Goal: Task Accomplishment & Management: Use online tool/utility

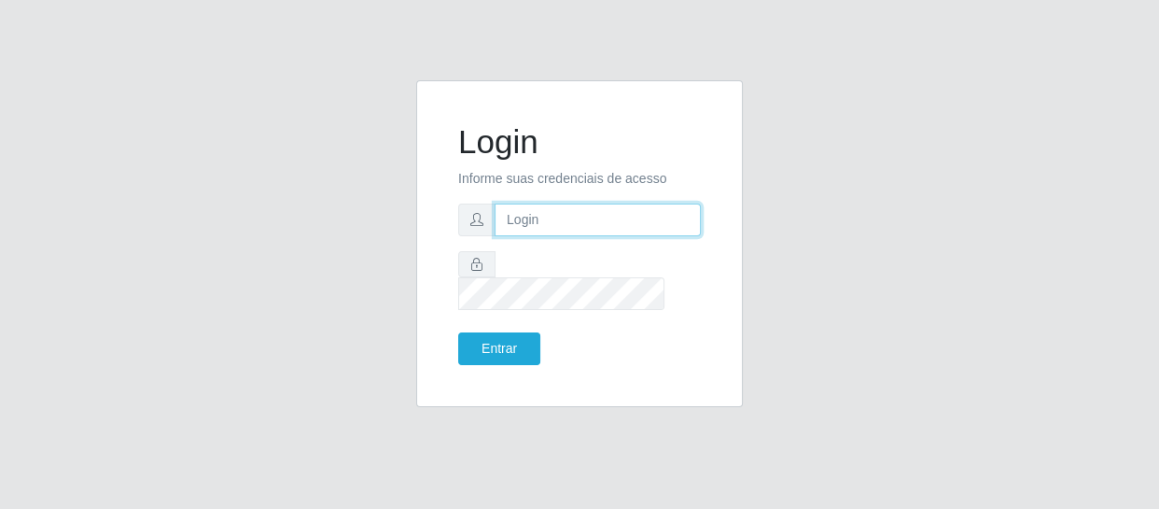
drag, startPoint x: 0, startPoint y: 0, endPoint x: 516, endPoint y: 234, distance: 566.7
click at [516, 234] on input "text" at bounding box center [598, 219] width 206 height 33
type input "[EMAIL_ADDRESS][DOMAIN_NAME]"
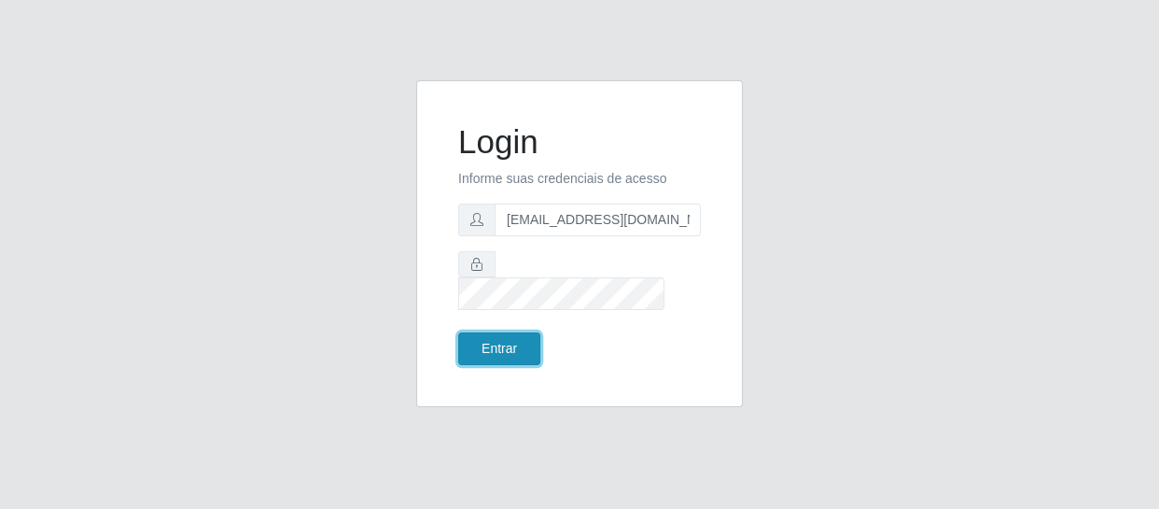
click at [512, 346] on button "Entrar" at bounding box center [499, 348] width 82 height 33
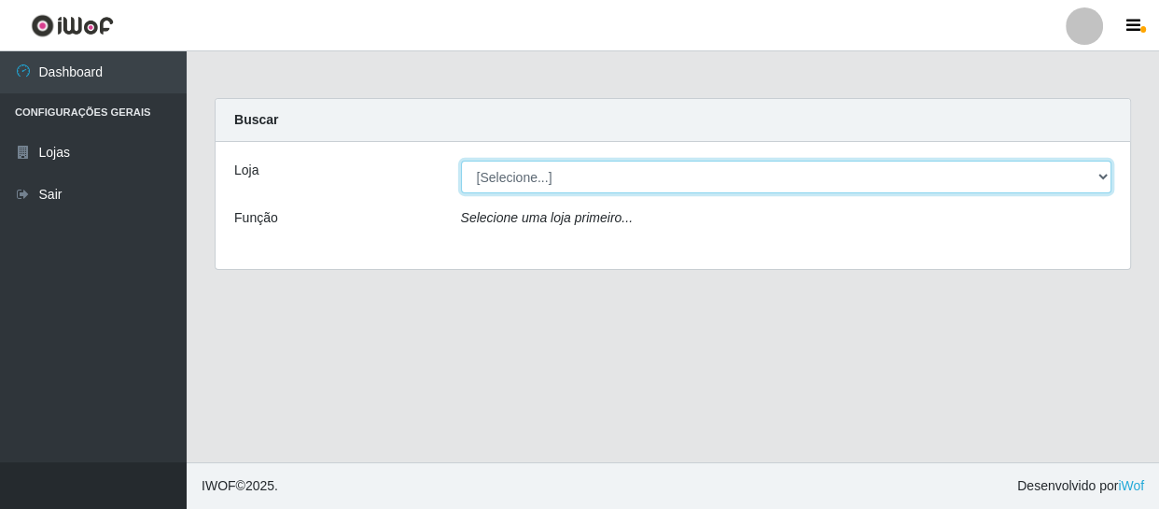
click at [1092, 178] on select "[Selecione...] SuperFácil Atacado - São Gonçalo do Amarante" at bounding box center [786, 177] width 651 height 33
select select "408"
click at [461, 161] on select "[Selecione...] SuperFácil Atacado - São Gonçalo do Amarante" at bounding box center [786, 177] width 651 height 33
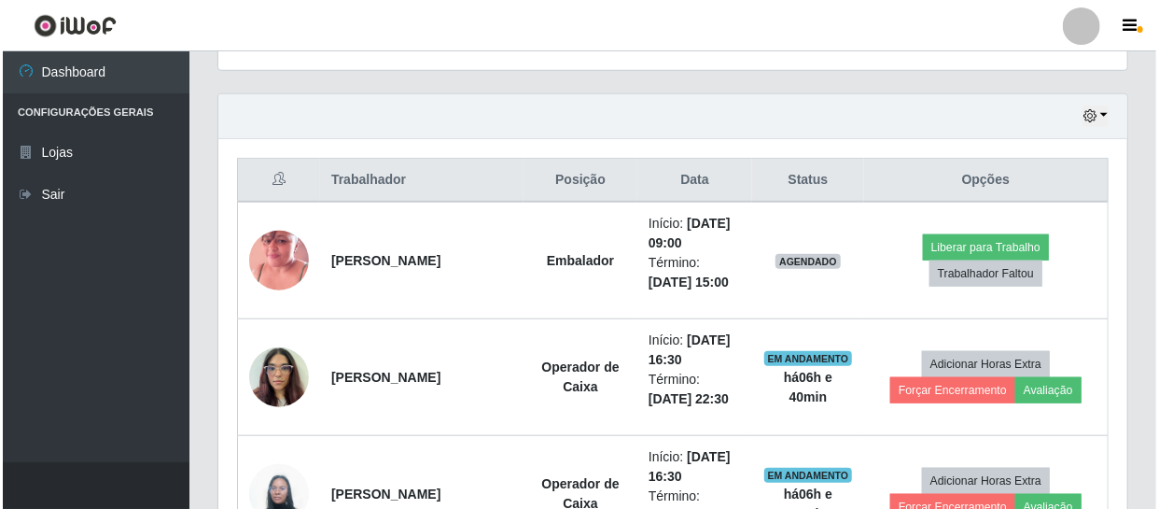
scroll to position [763, 0]
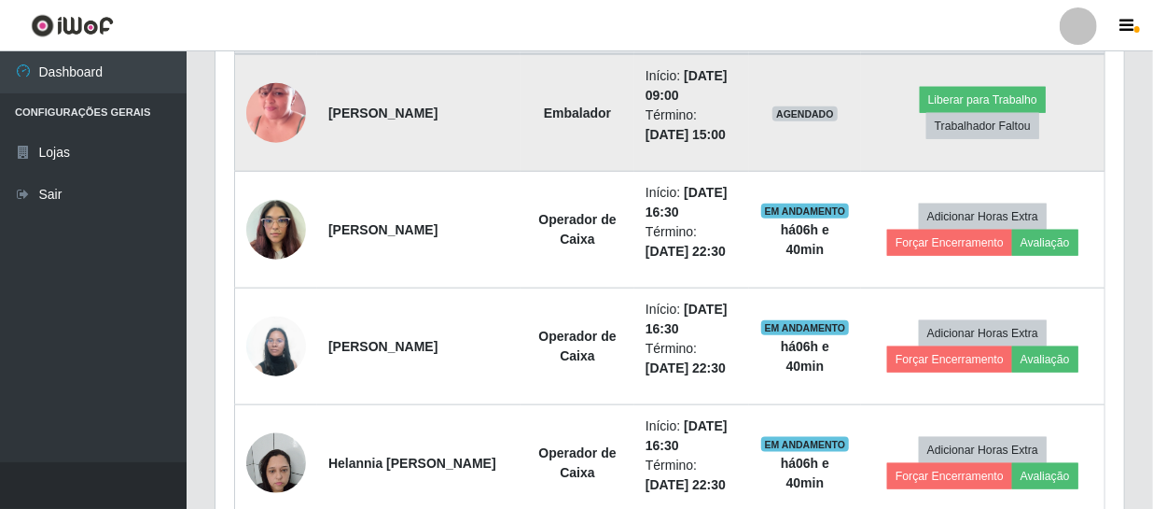
click at [280, 114] on img at bounding box center [276, 113] width 60 height 106
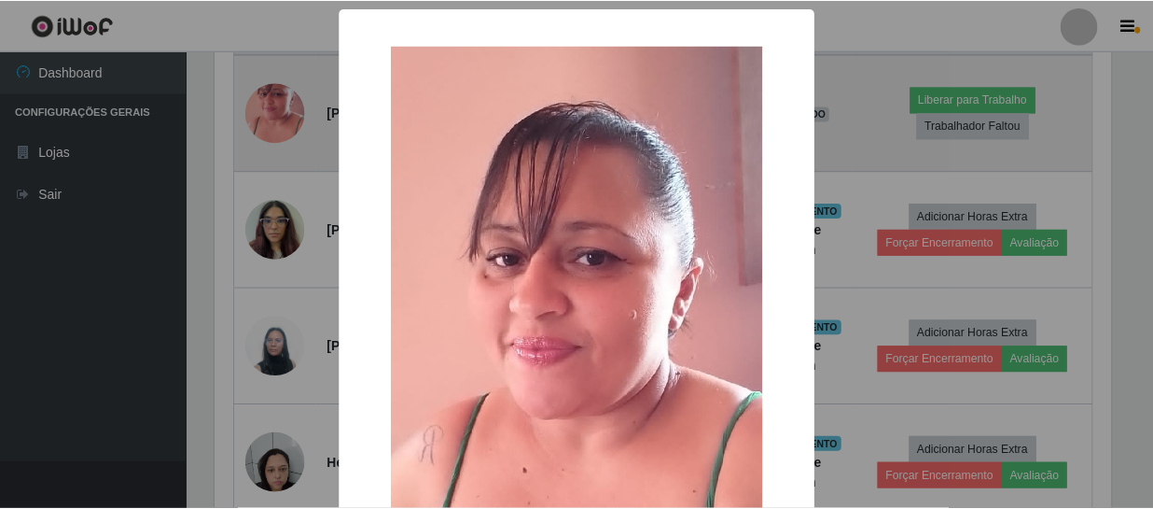
scroll to position [387, 901]
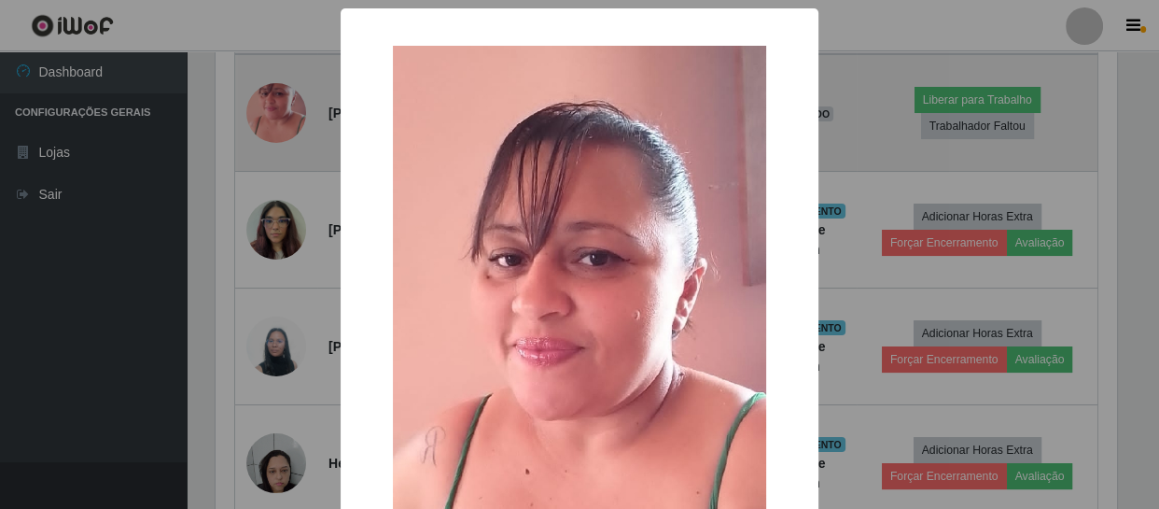
click at [280, 114] on div "× OK Cancel" at bounding box center [579, 254] width 1159 height 509
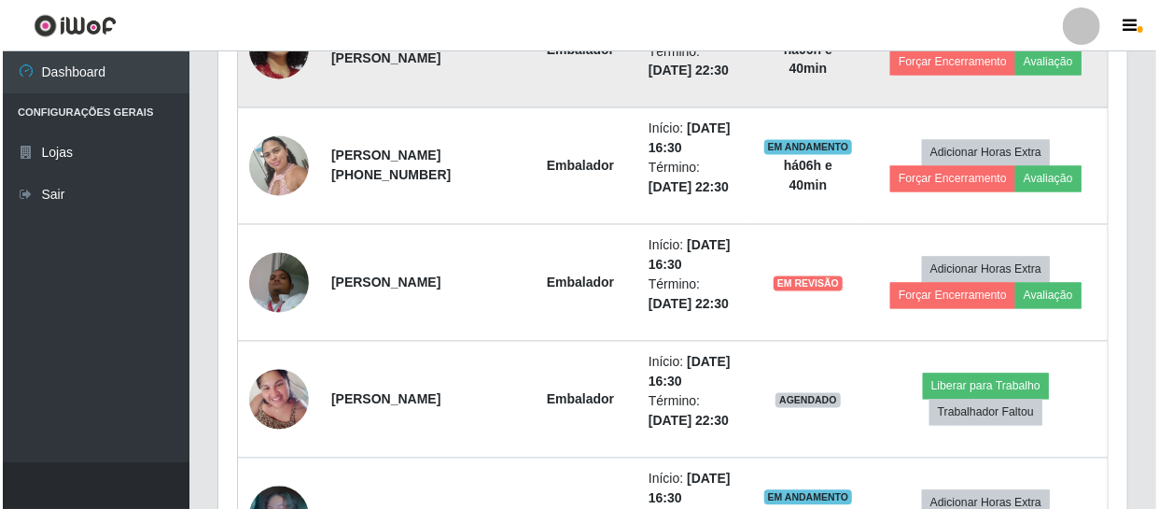
scroll to position [1612, 0]
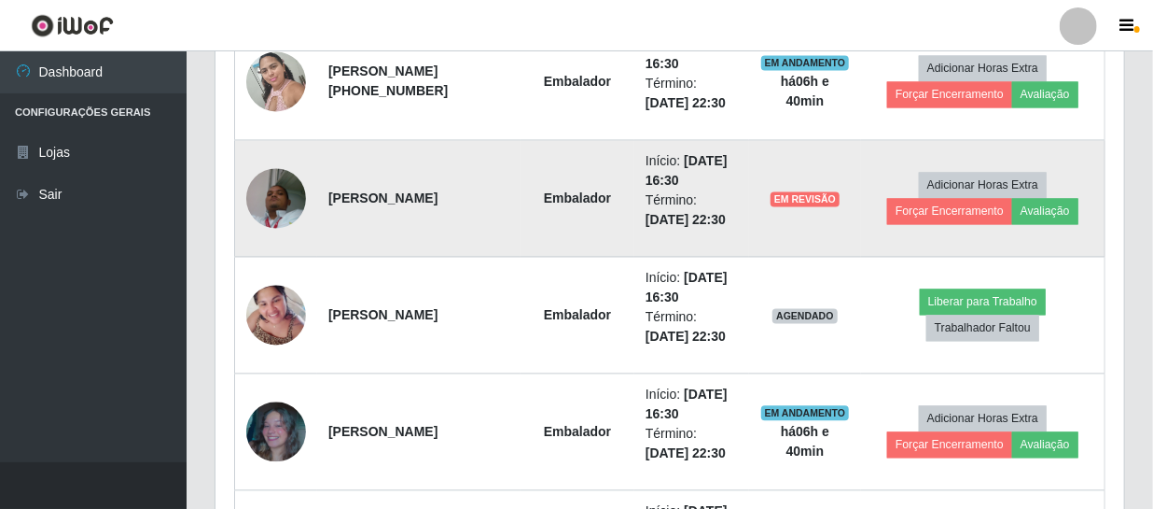
click at [272, 195] on img at bounding box center [276, 197] width 60 height 79
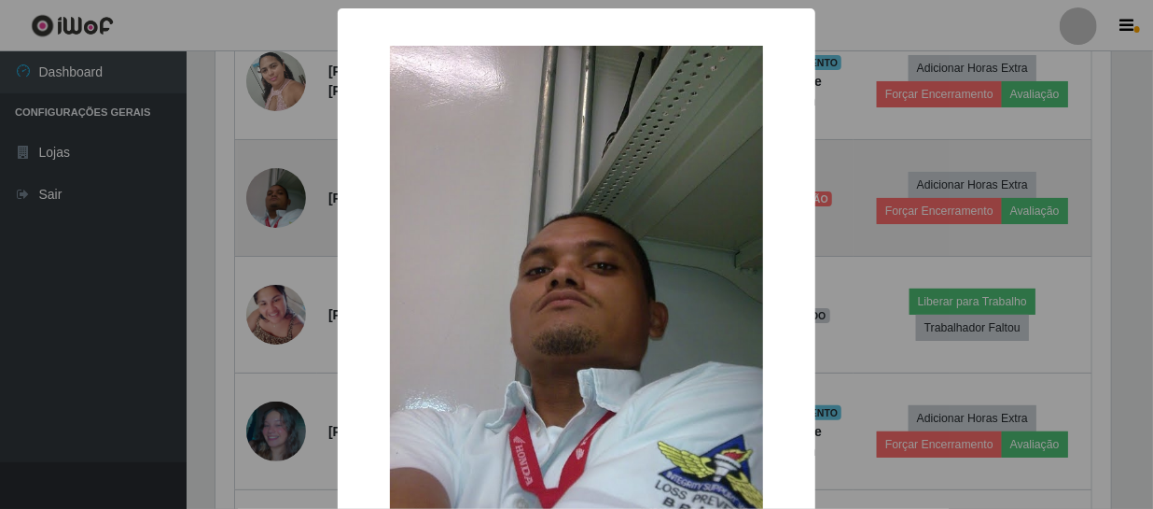
scroll to position [387, 901]
click at [272, 195] on div "× OK Cancel" at bounding box center [579, 254] width 1159 height 509
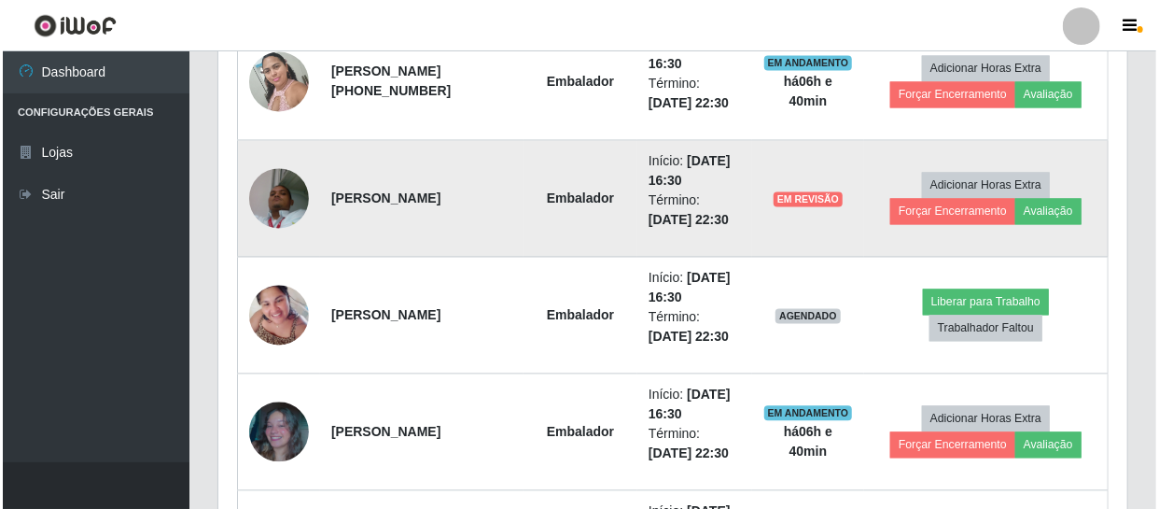
scroll to position [387, 909]
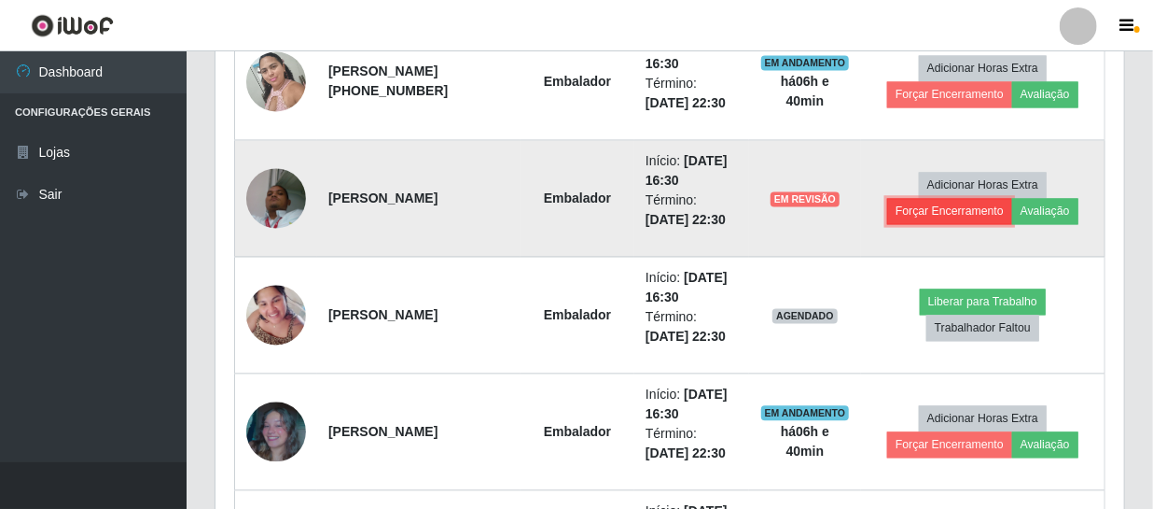
click at [980, 211] on button "Forçar Encerramento" at bounding box center [949, 211] width 125 height 26
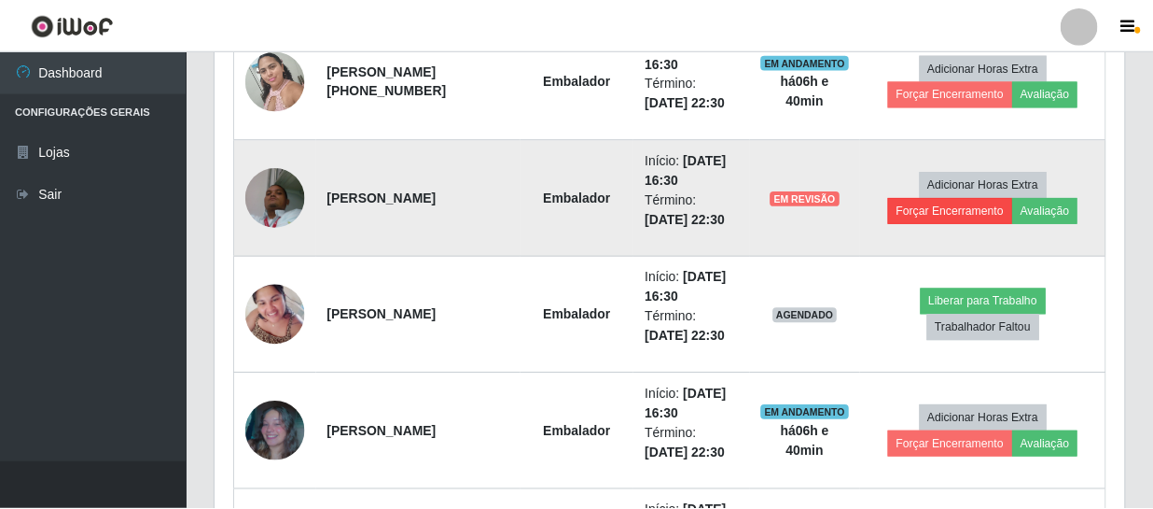
scroll to position [387, 901]
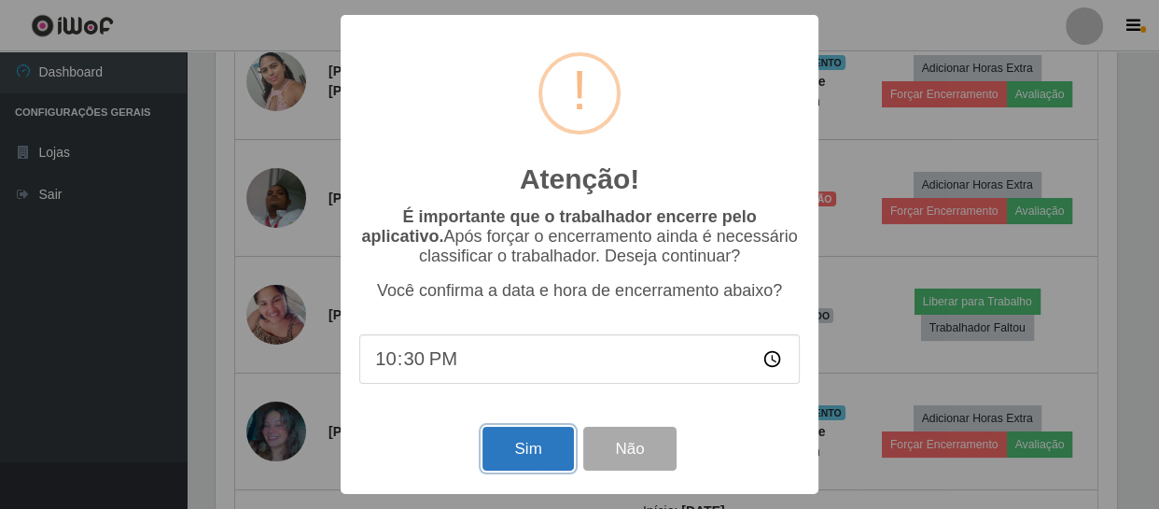
click at [544, 445] on button "Sim" at bounding box center [527, 448] width 91 height 44
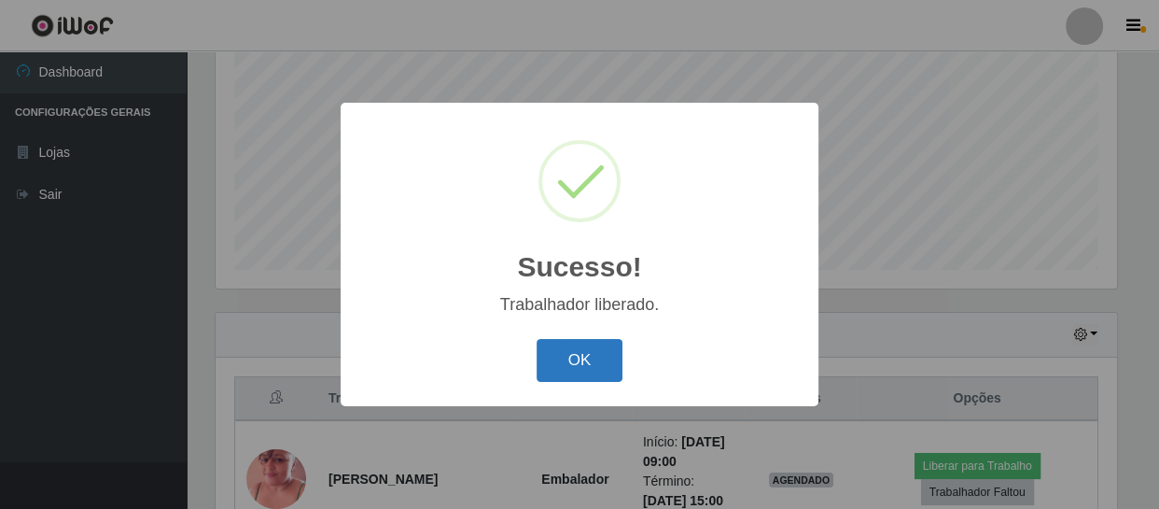
click at [601, 366] on button "OK" at bounding box center [580, 361] width 87 height 44
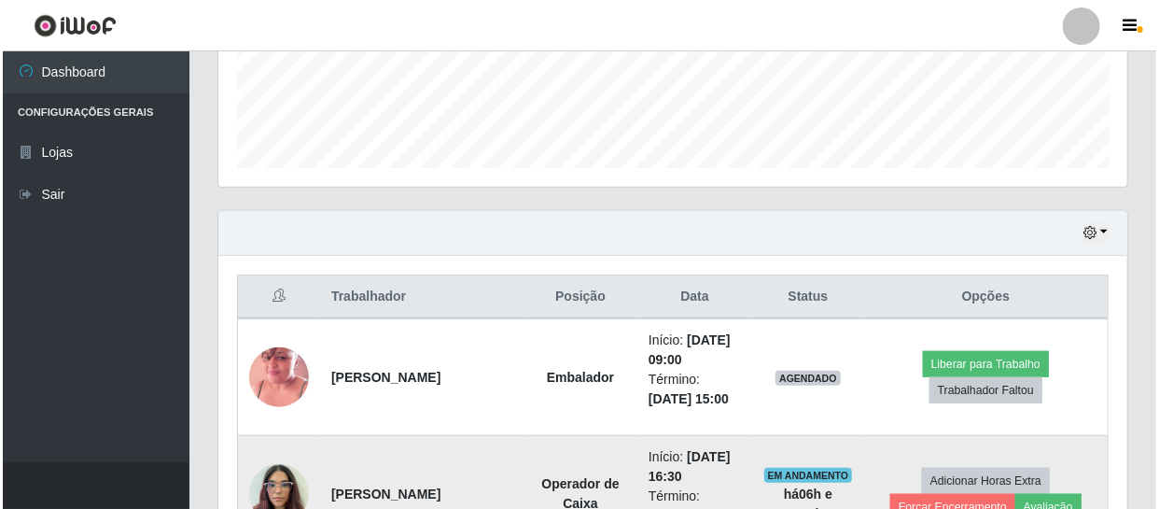
scroll to position [652, 0]
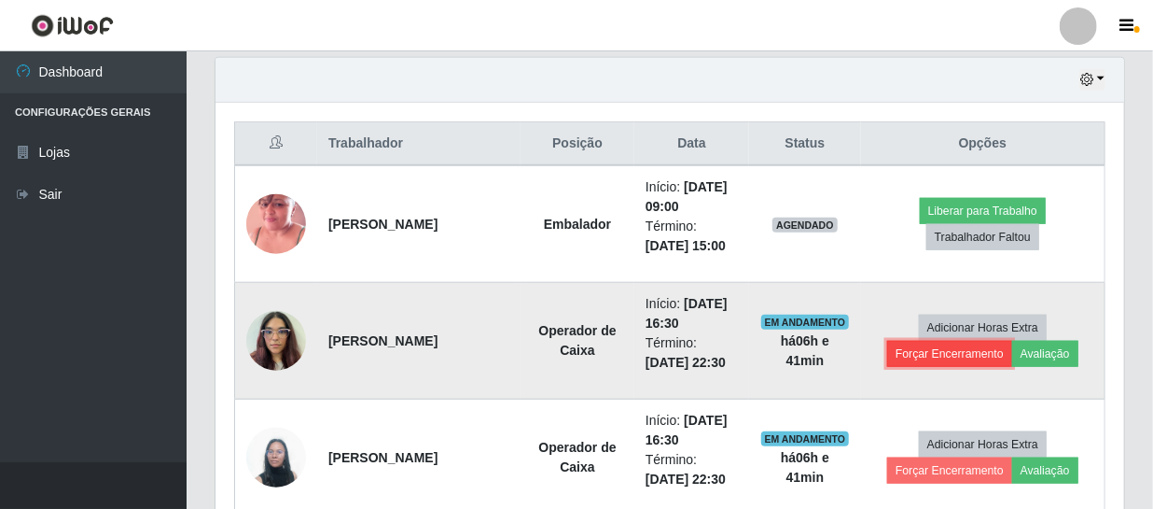
click at [945, 349] on button "Forçar Encerramento" at bounding box center [949, 354] width 125 height 26
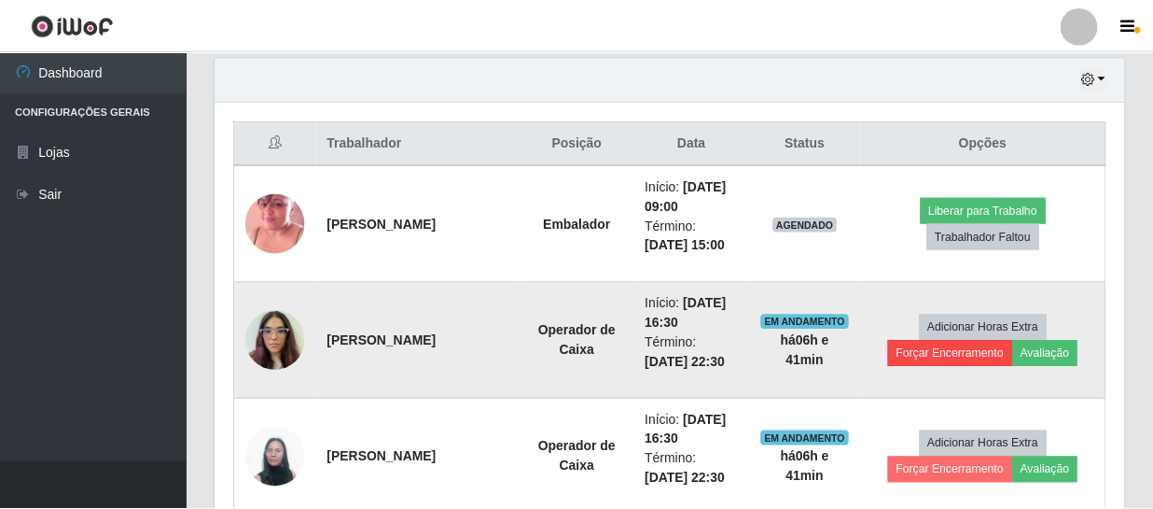
scroll to position [387, 901]
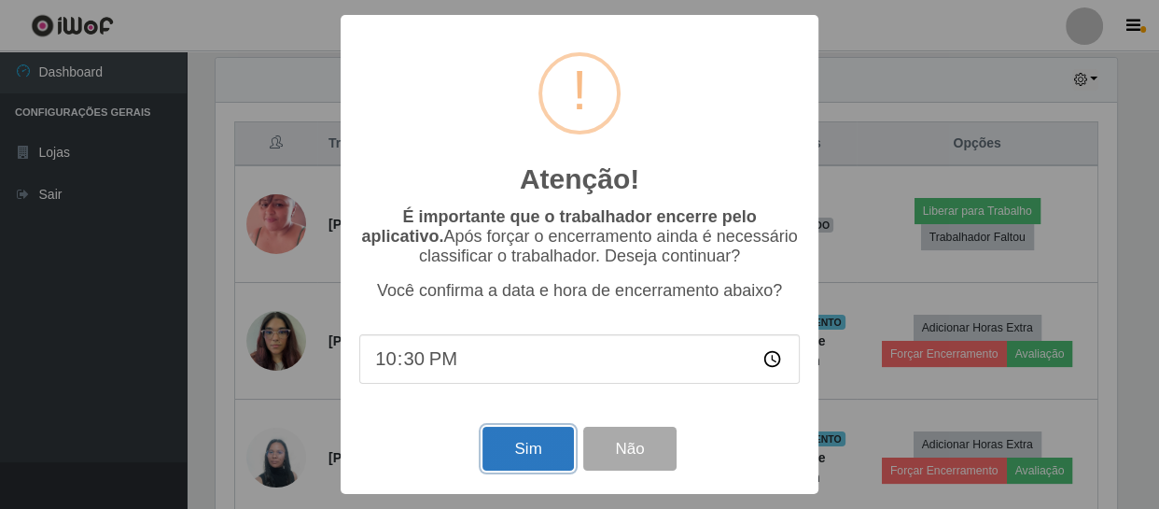
click at [532, 452] on button "Sim" at bounding box center [527, 448] width 91 height 44
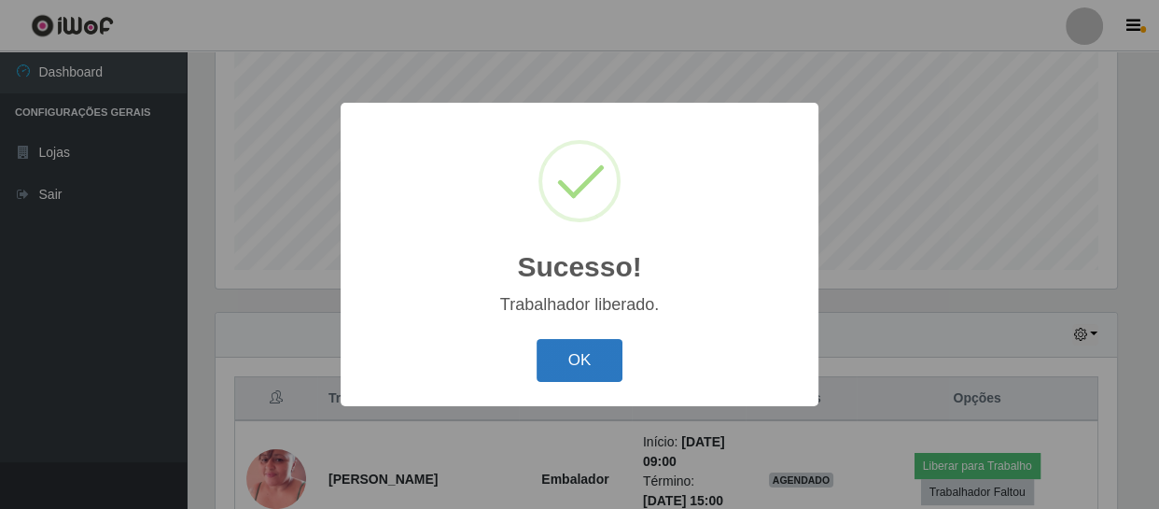
click at [553, 365] on button "OK" at bounding box center [580, 361] width 87 height 44
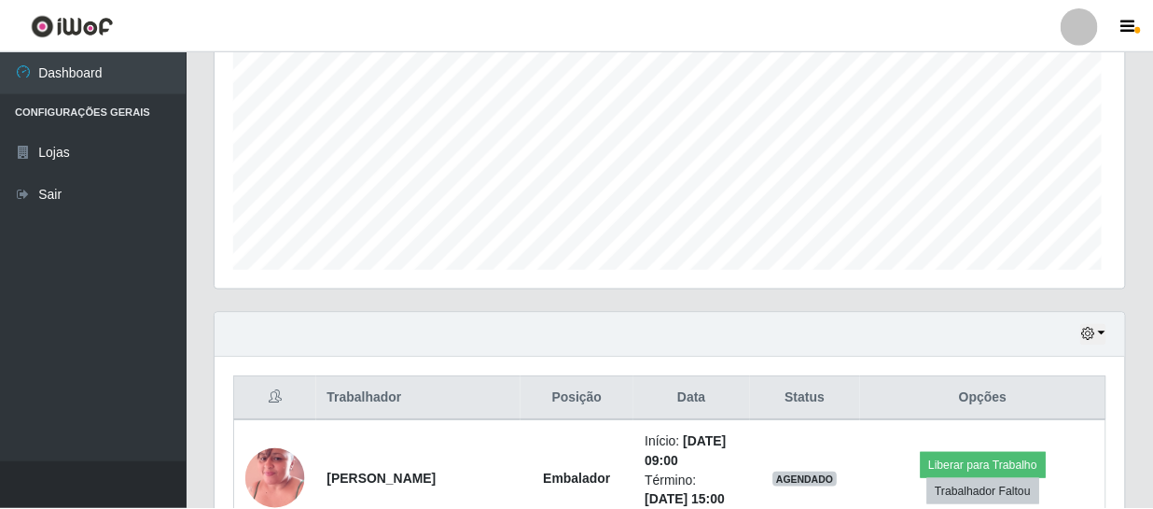
scroll to position [0, 0]
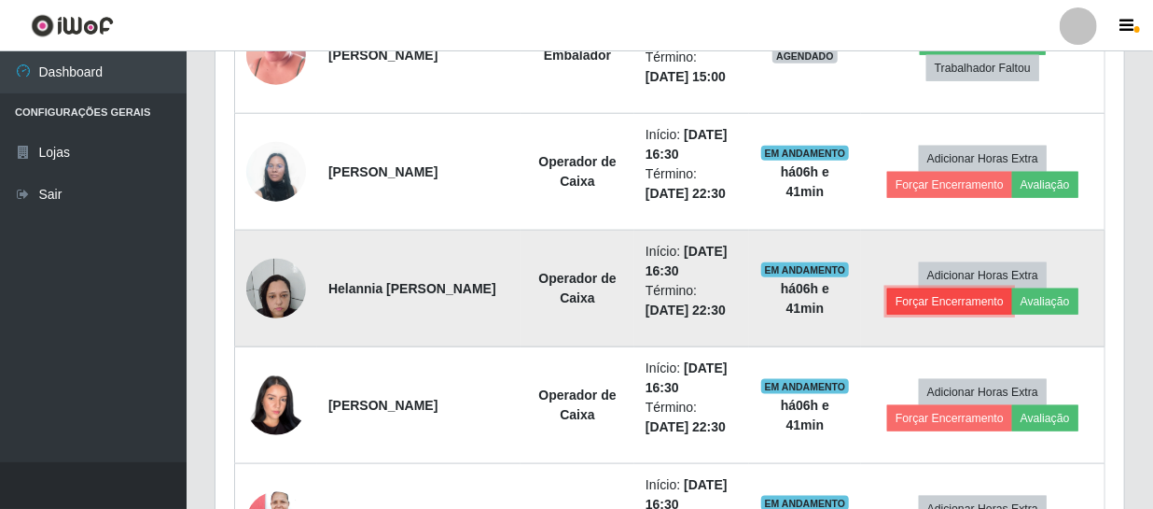
click at [961, 300] on button "Forçar Encerramento" at bounding box center [949, 301] width 125 height 26
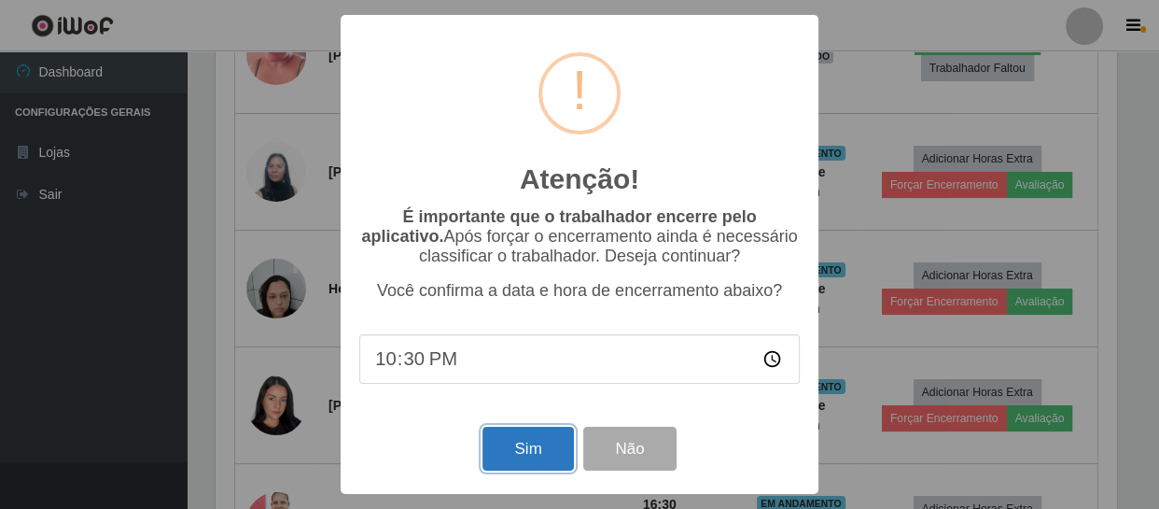
click at [548, 442] on button "Sim" at bounding box center [527, 448] width 91 height 44
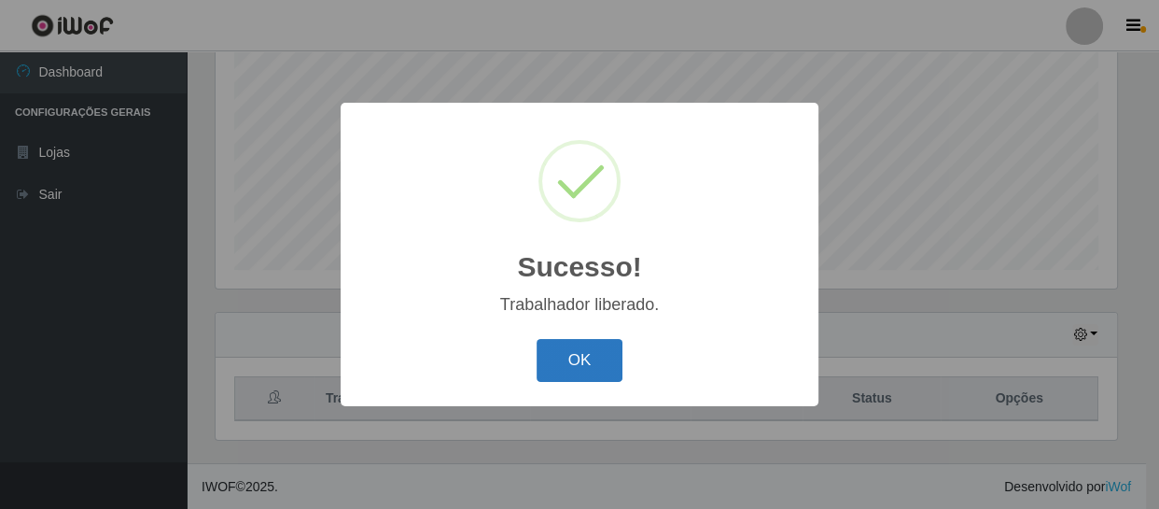
click at [597, 356] on button "OK" at bounding box center [580, 361] width 87 height 44
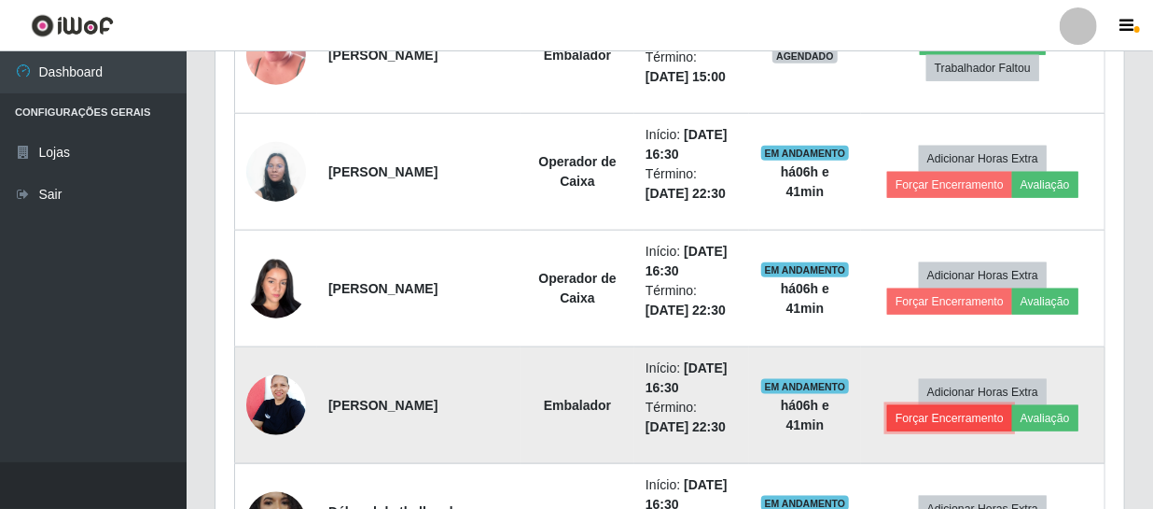
click at [922, 416] on button "Forçar Encerramento" at bounding box center [949, 418] width 125 height 26
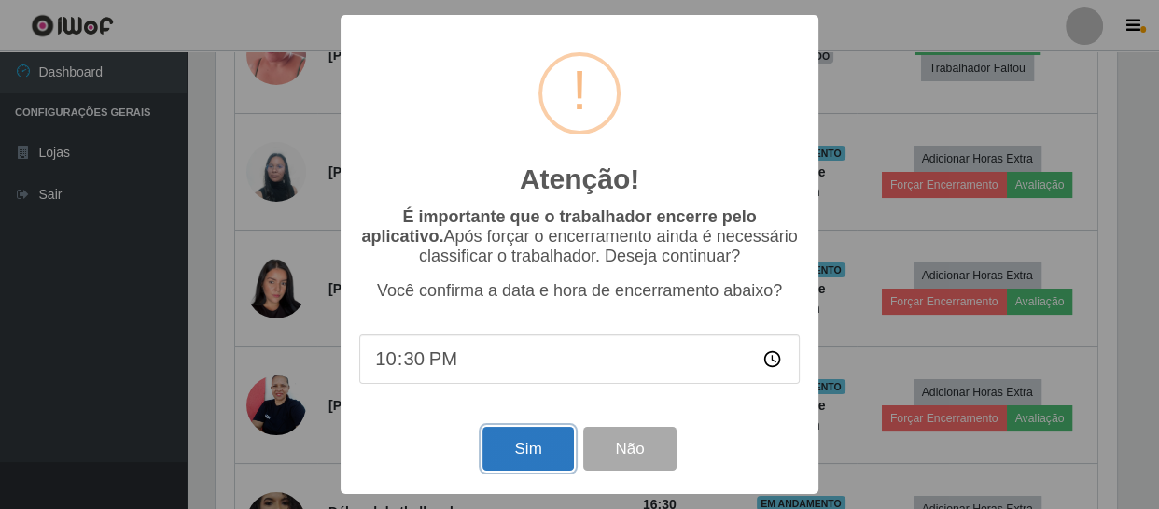
click at [511, 454] on button "Sim" at bounding box center [527, 448] width 91 height 44
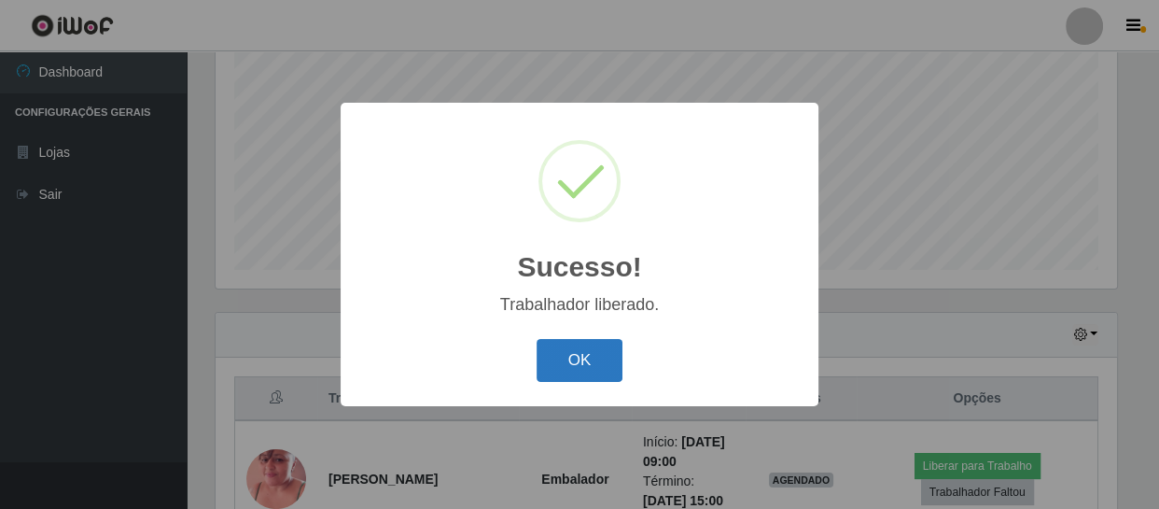
click at [580, 357] on button "OK" at bounding box center [580, 361] width 87 height 44
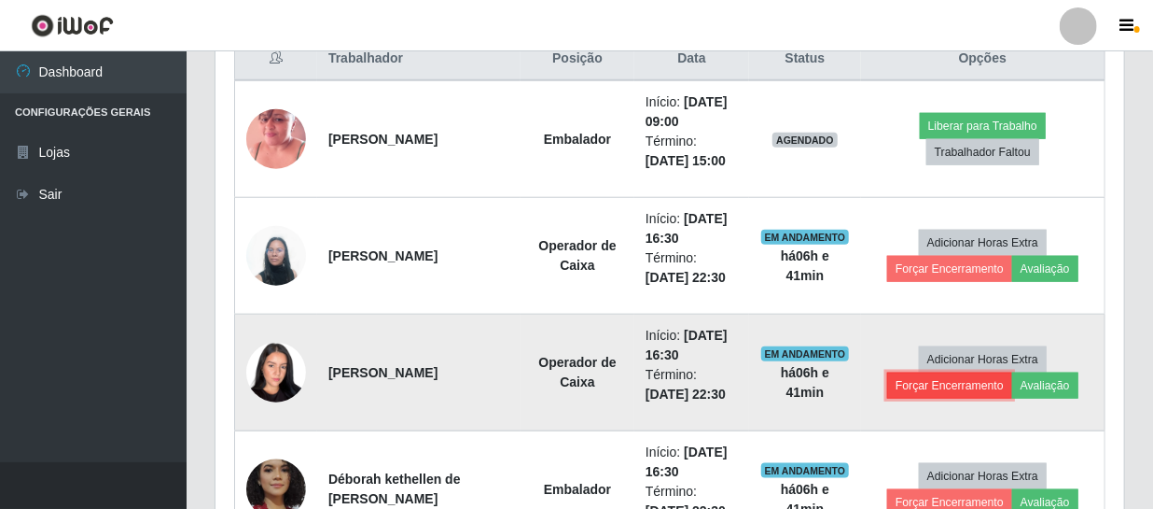
click at [914, 382] on button "Forçar Encerramento" at bounding box center [949, 385] width 125 height 26
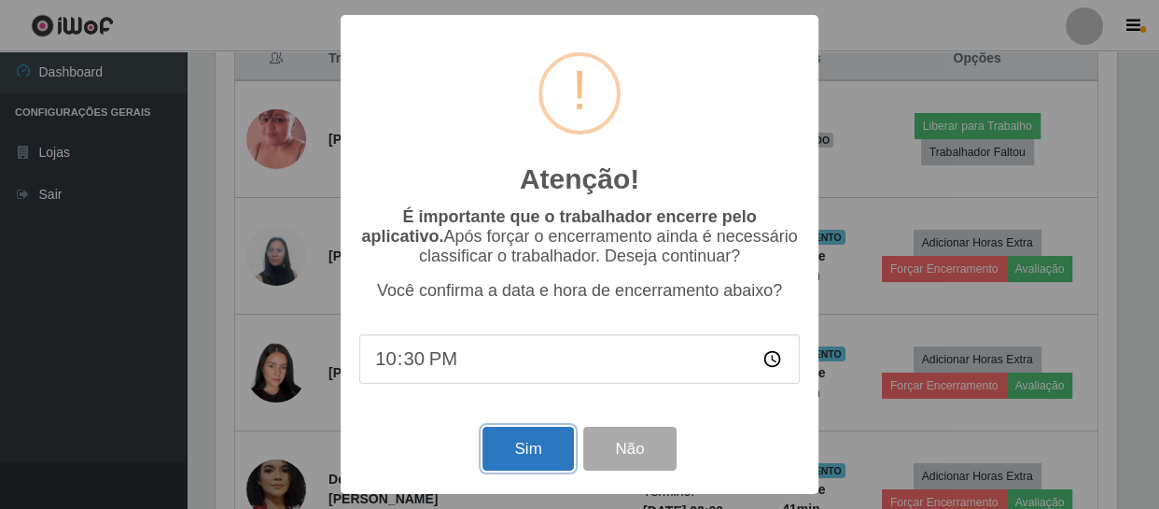
click at [534, 444] on button "Sim" at bounding box center [527, 448] width 91 height 44
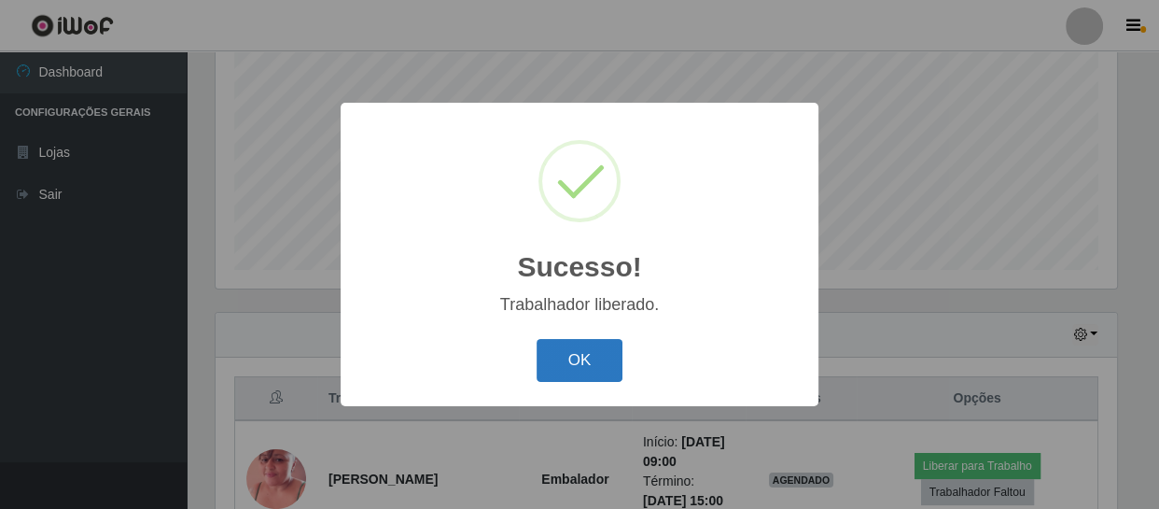
click at [599, 355] on button "OK" at bounding box center [580, 361] width 87 height 44
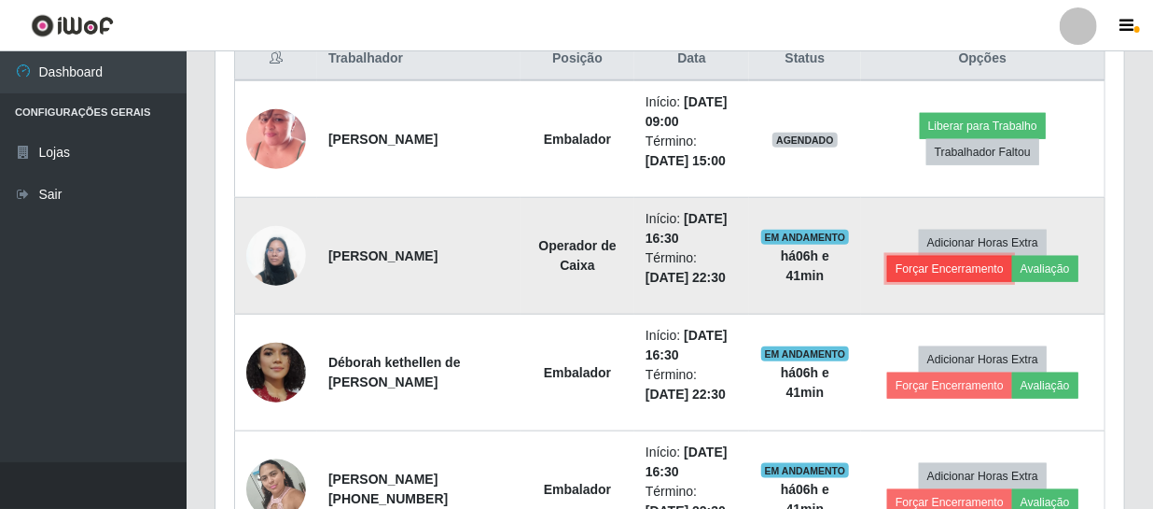
click at [930, 266] on button "Forçar Encerramento" at bounding box center [949, 269] width 125 height 26
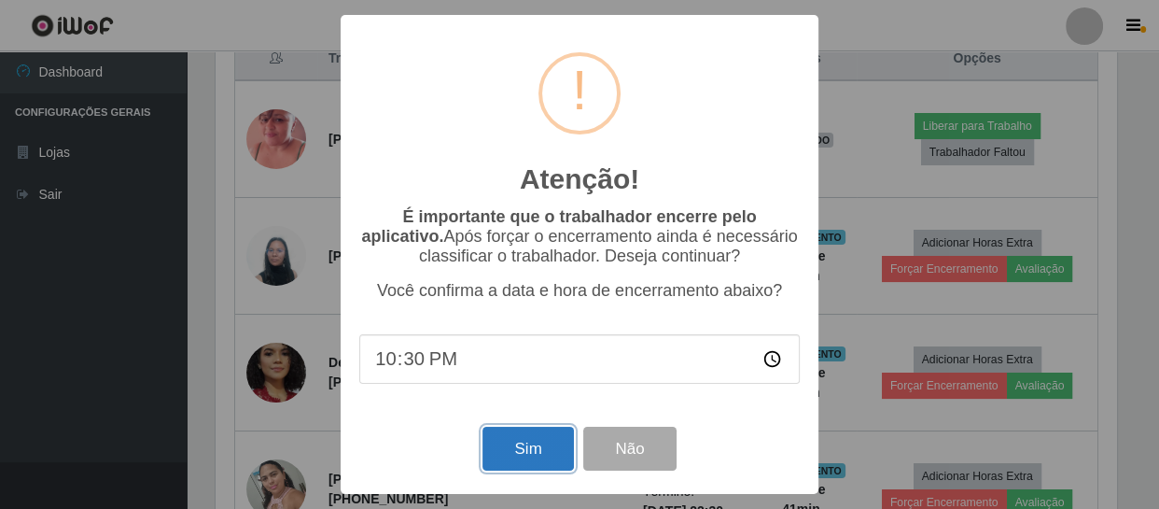
click at [523, 440] on button "Sim" at bounding box center [527, 448] width 91 height 44
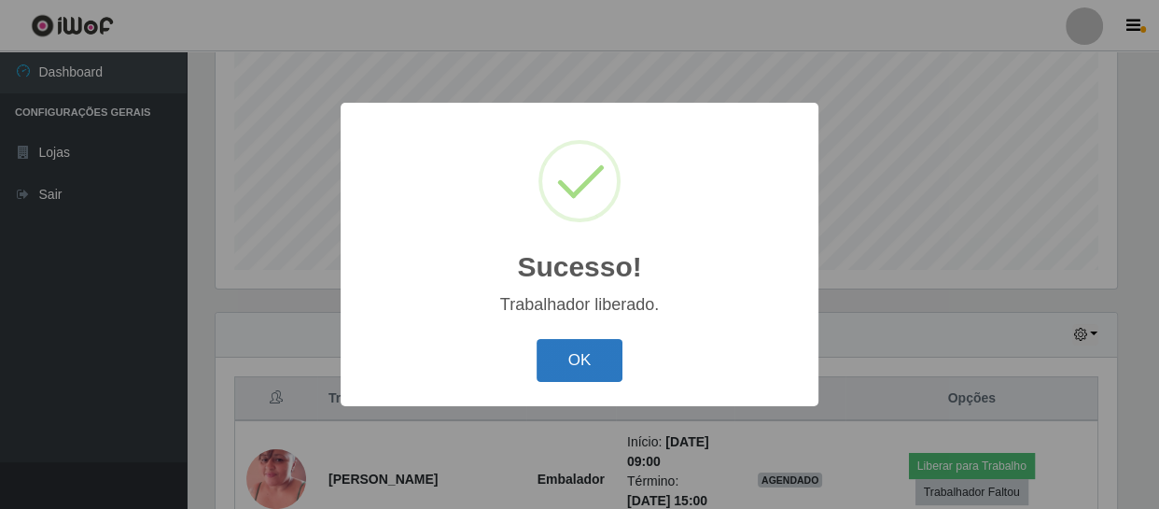
click at [551, 361] on button "OK" at bounding box center [580, 361] width 87 height 44
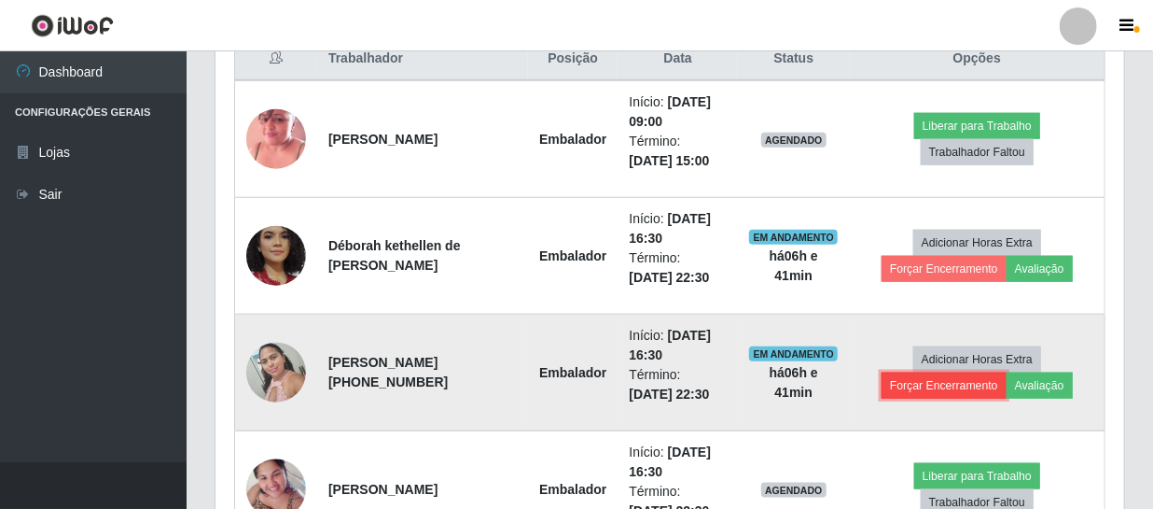
click at [926, 385] on button "Forçar Encerramento" at bounding box center [944, 385] width 125 height 26
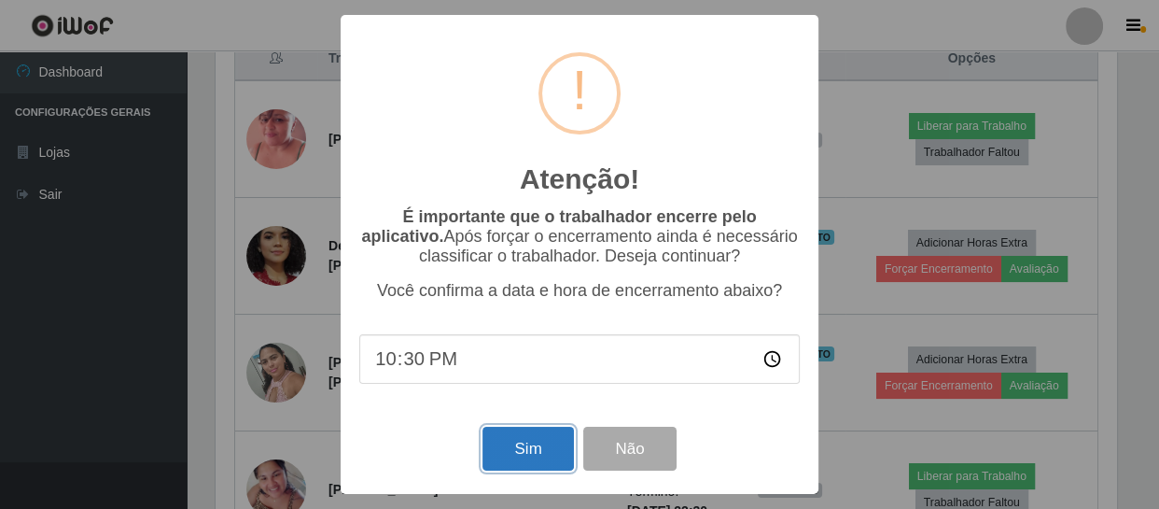
click at [513, 448] on button "Sim" at bounding box center [527, 448] width 91 height 44
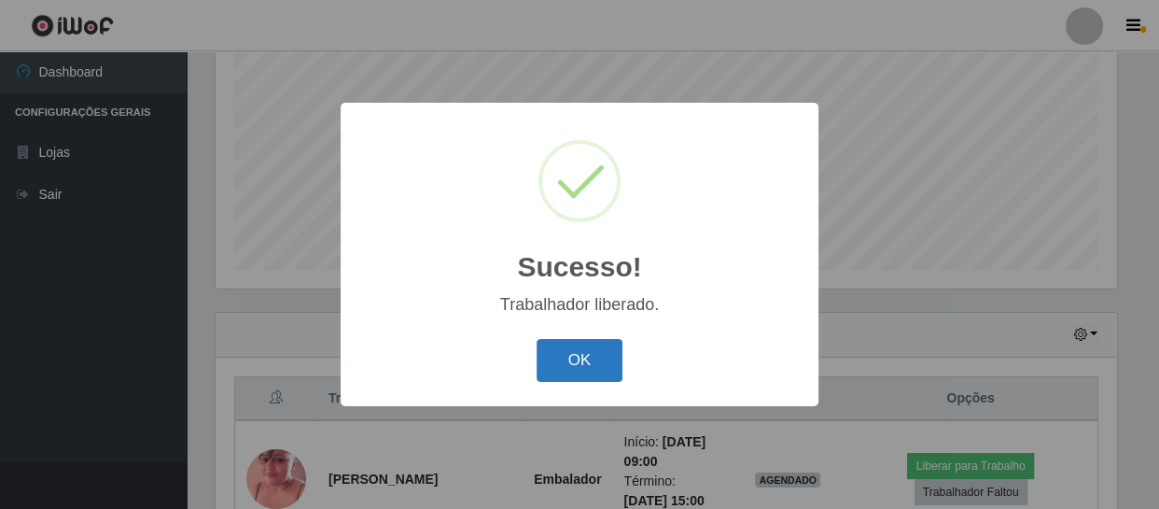
click at [579, 352] on button "OK" at bounding box center [580, 361] width 87 height 44
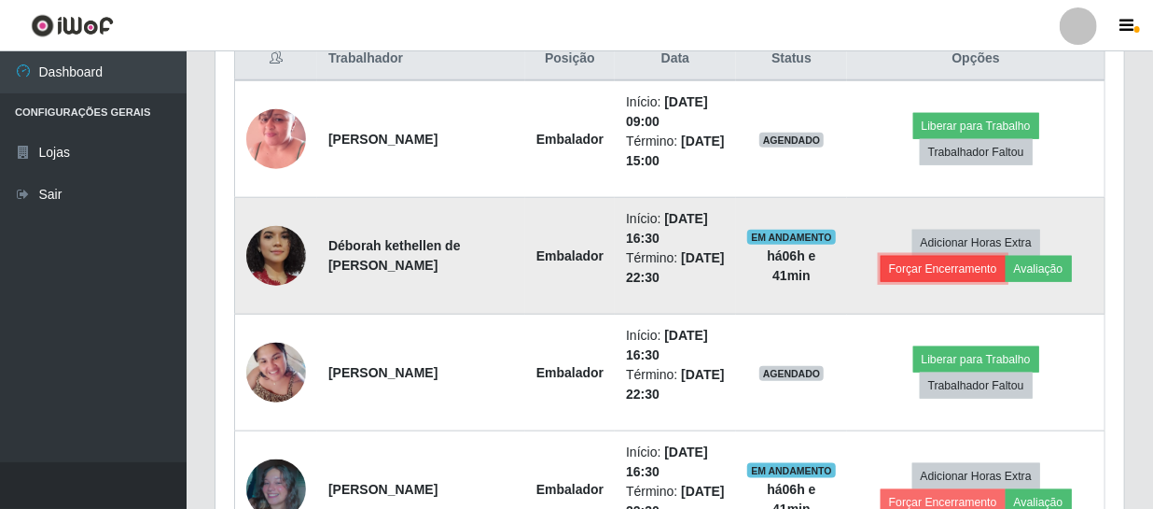
click at [922, 270] on button "Forçar Encerramento" at bounding box center [943, 269] width 125 height 26
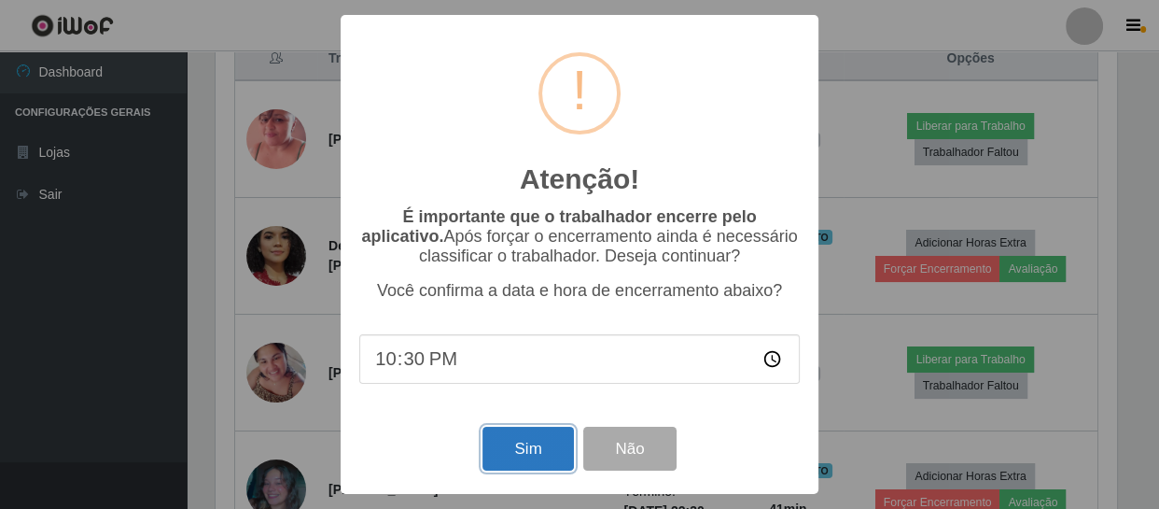
click at [541, 449] on button "Sim" at bounding box center [527, 448] width 91 height 44
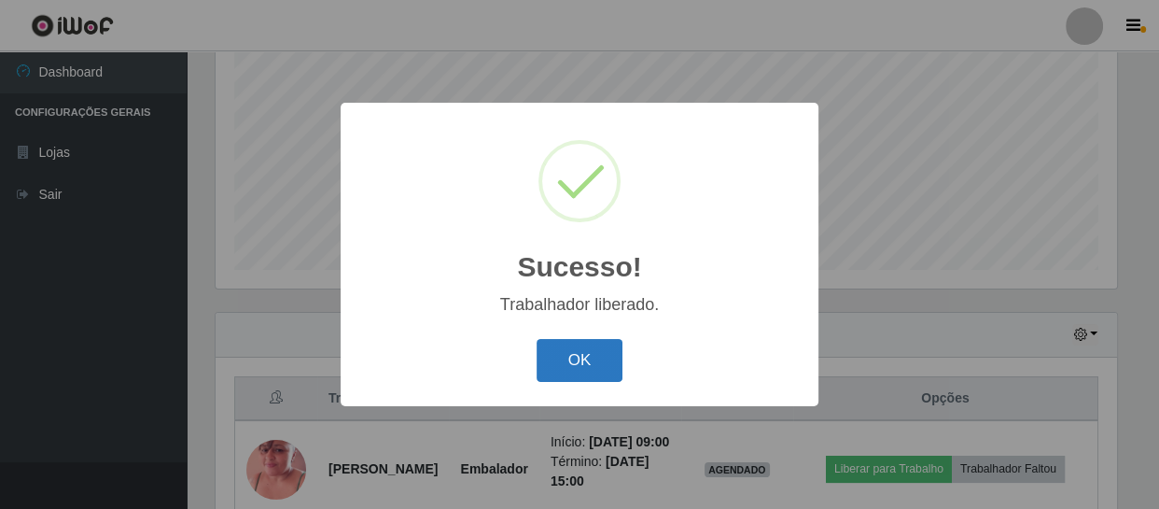
click at [570, 361] on button "OK" at bounding box center [580, 361] width 87 height 44
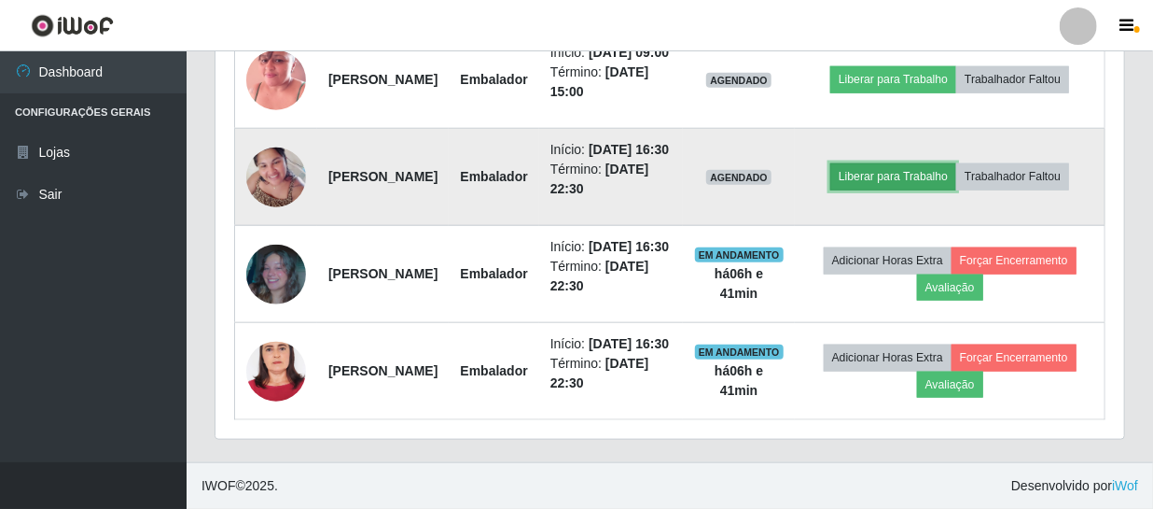
click at [950, 163] on button "Liberar para Trabalho" at bounding box center [894, 176] width 126 height 26
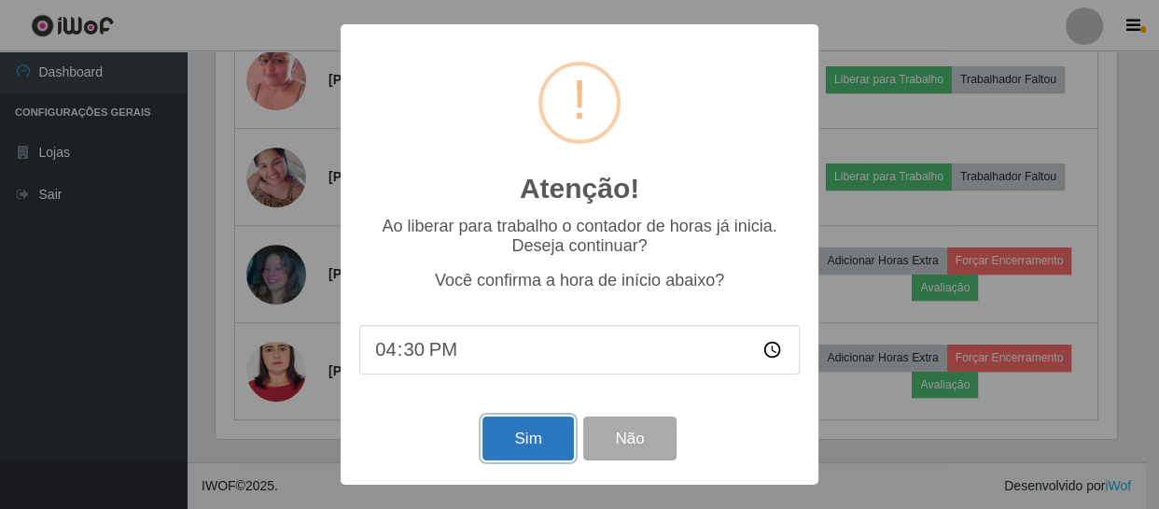
click at [516, 453] on button "Sim" at bounding box center [527, 438] width 91 height 44
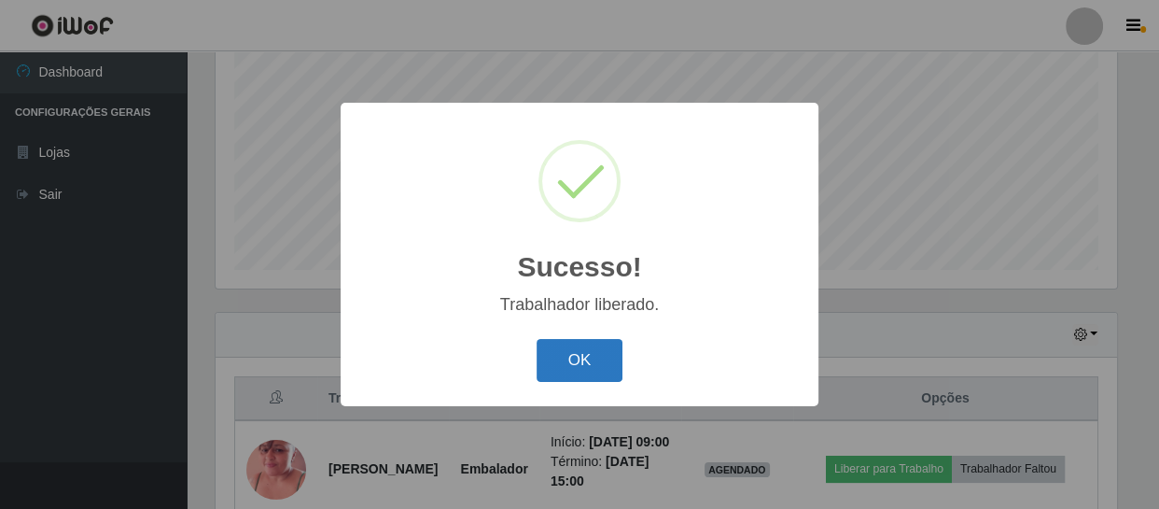
click at [594, 352] on button "OK" at bounding box center [580, 361] width 87 height 44
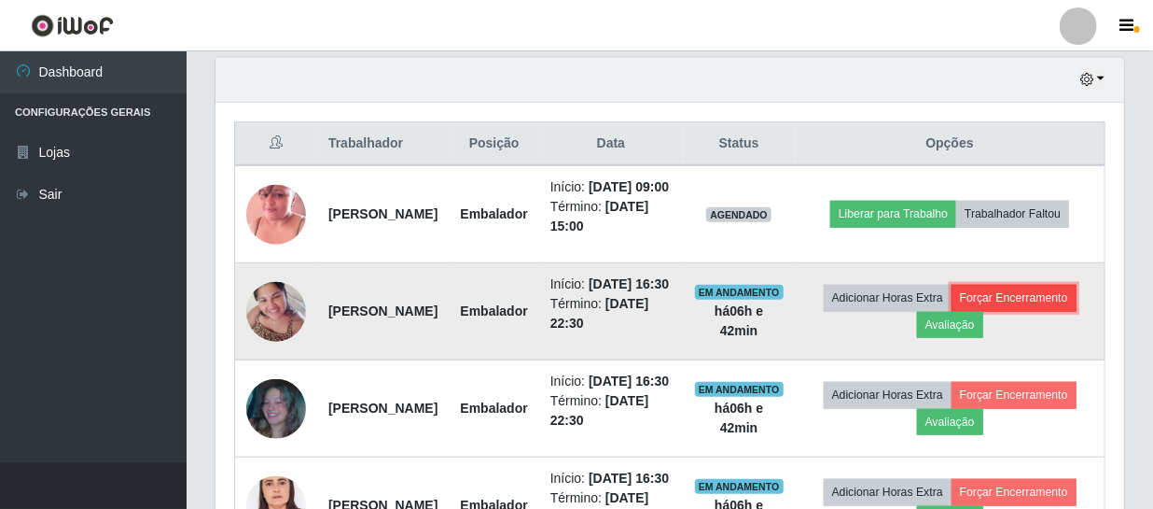
click at [961, 311] on button "Forçar Encerramento" at bounding box center [1014, 298] width 125 height 26
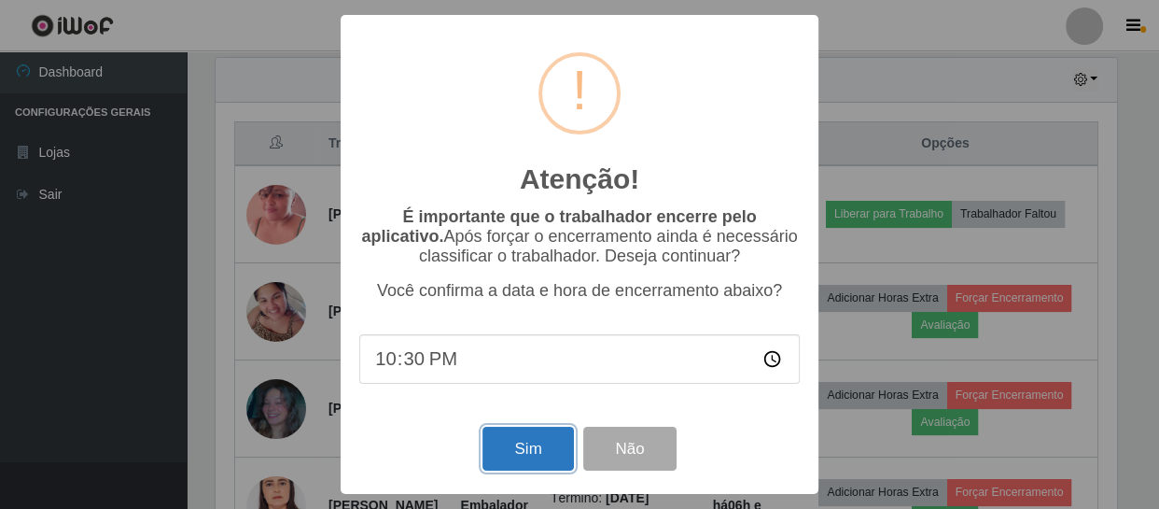
click at [551, 443] on button "Sim" at bounding box center [527, 448] width 91 height 44
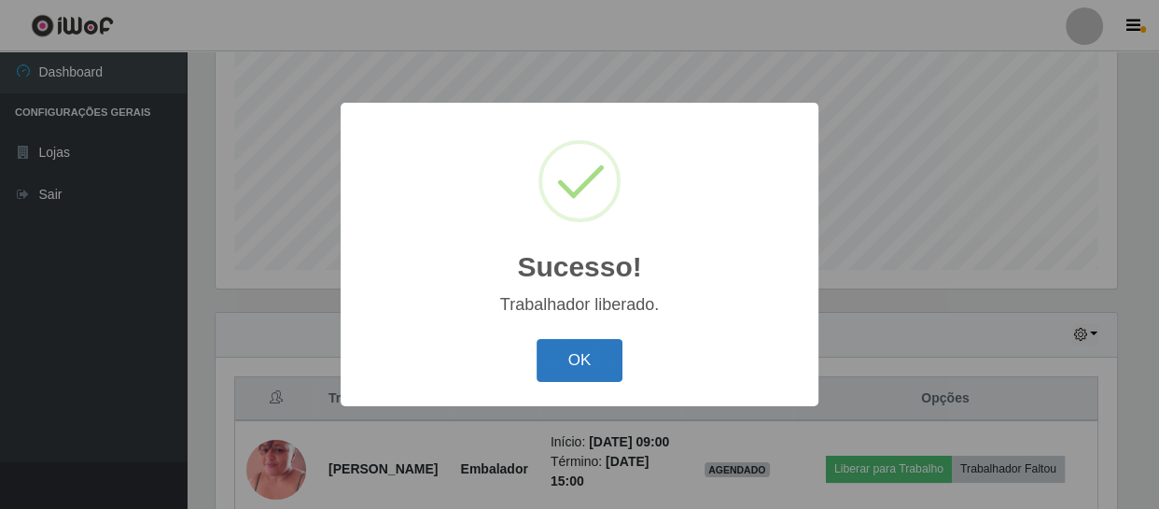
click at [612, 368] on button "OK" at bounding box center [580, 361] width 87 height 44
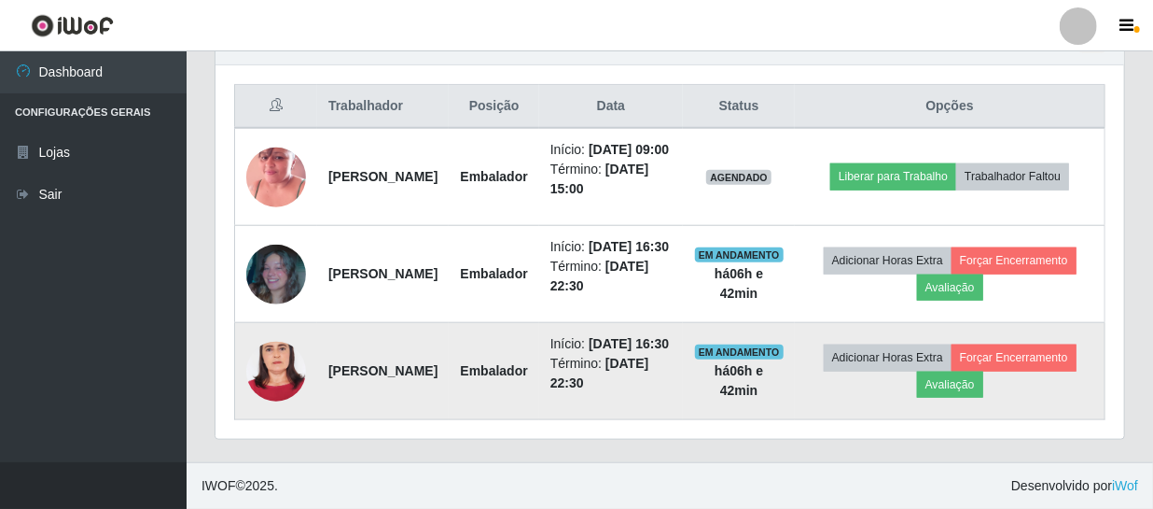
click at [294, 358] on img at bounding box center [276, 371] width 60 height 130
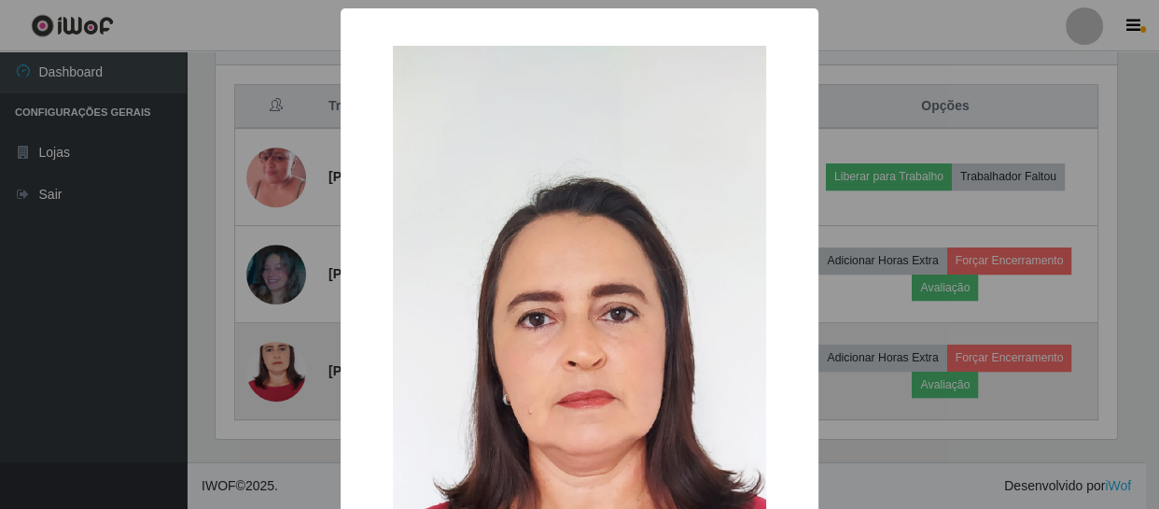
click at [294, 358] on div "× OK Cancel" at bounding box center [579, 254] width 1159 height 509
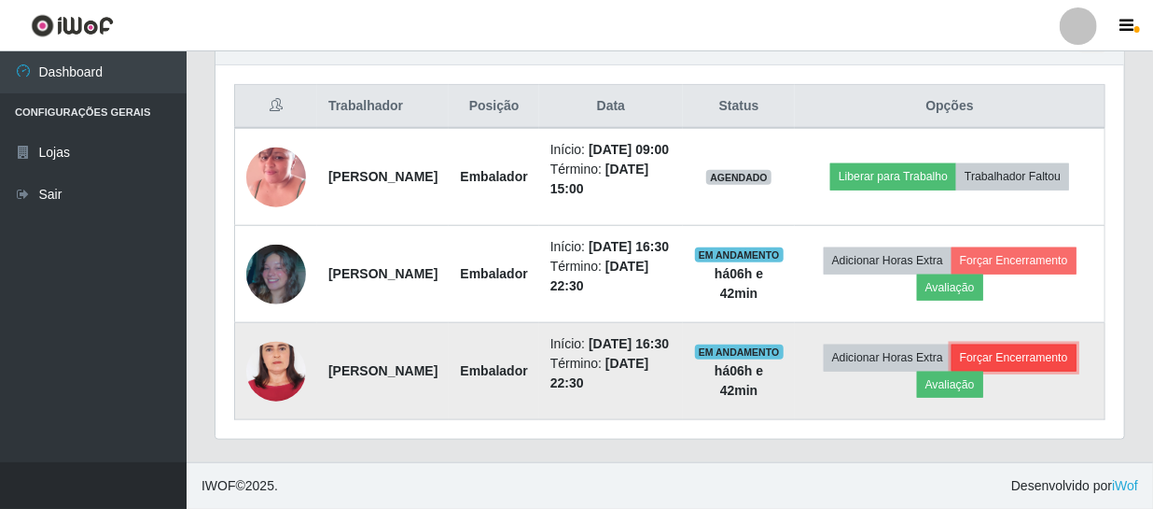
click at [989, 370] on button "Forçar Encerramento" at bounding box center [1014, 357] width 125 height 26
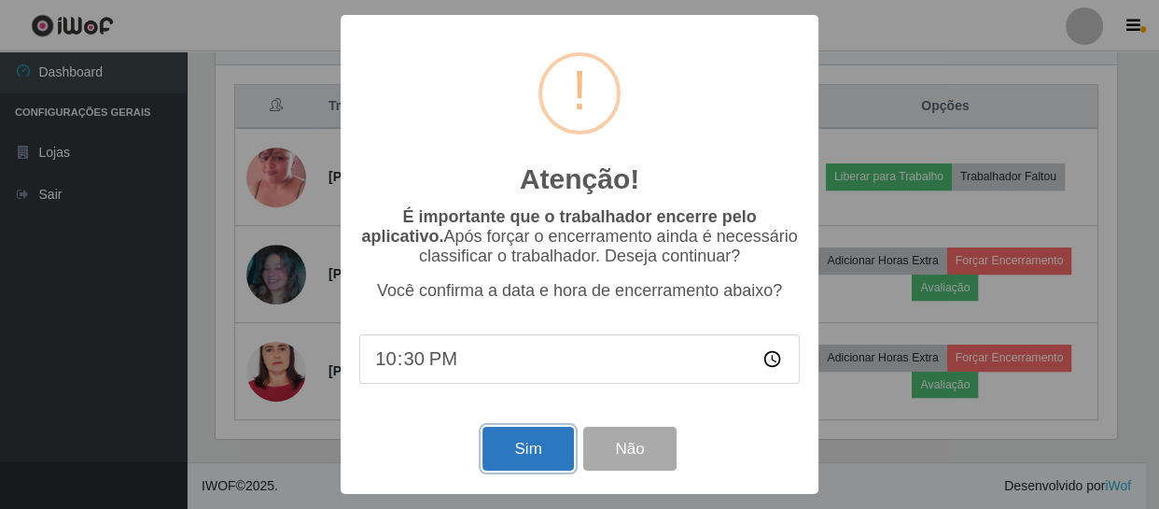
click at [515, 462] on button "Sim" at bounding box center [527, 448] width 91 height 44
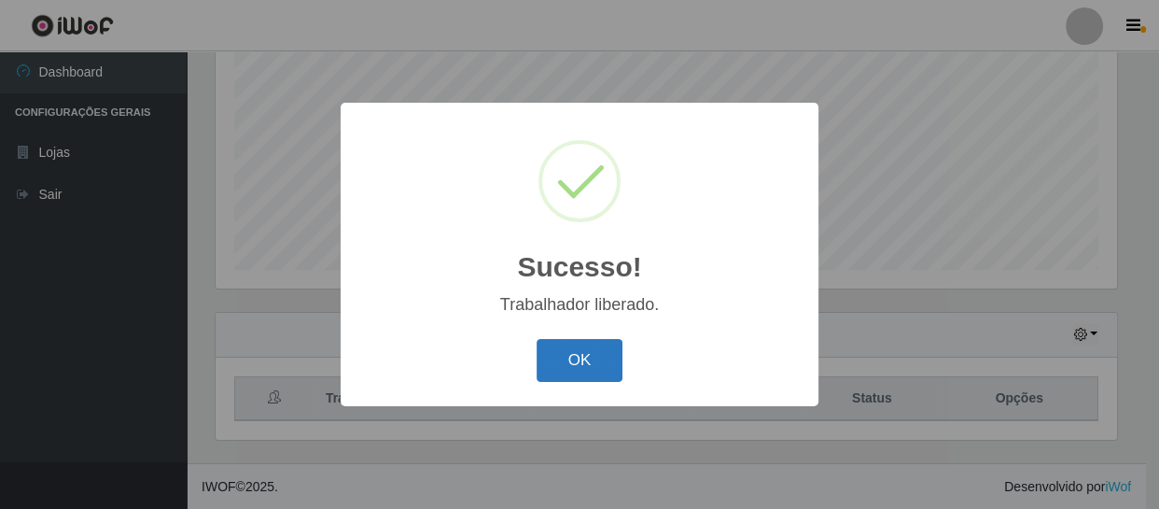
click at [593, 363] on button "OK" at bounding box center [580, 361] width 87 height 44
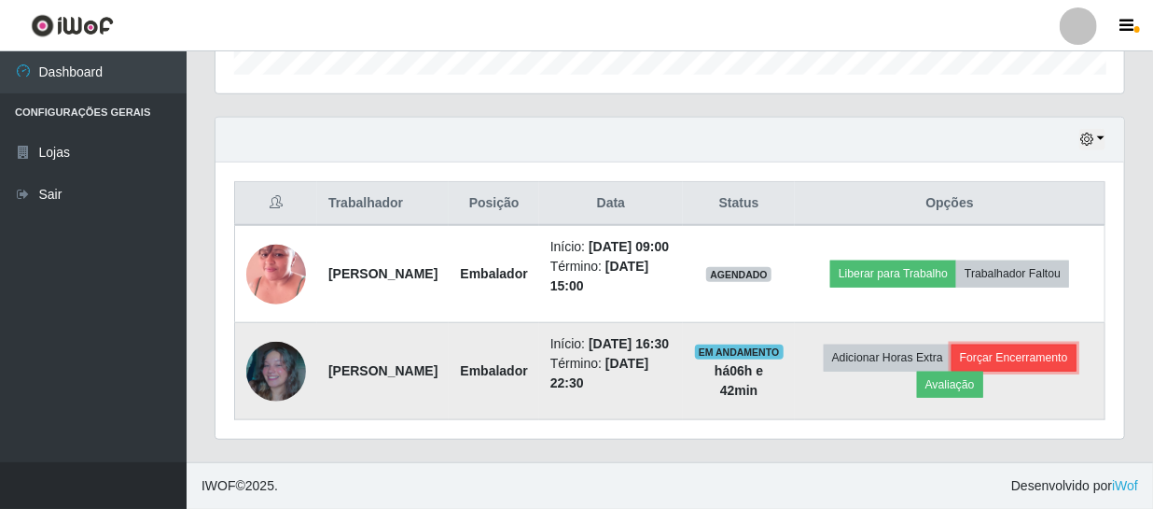
click at [976, 370] on button "Forçar Encerramento" at bounding box center [1014, 357] width 125 height 26
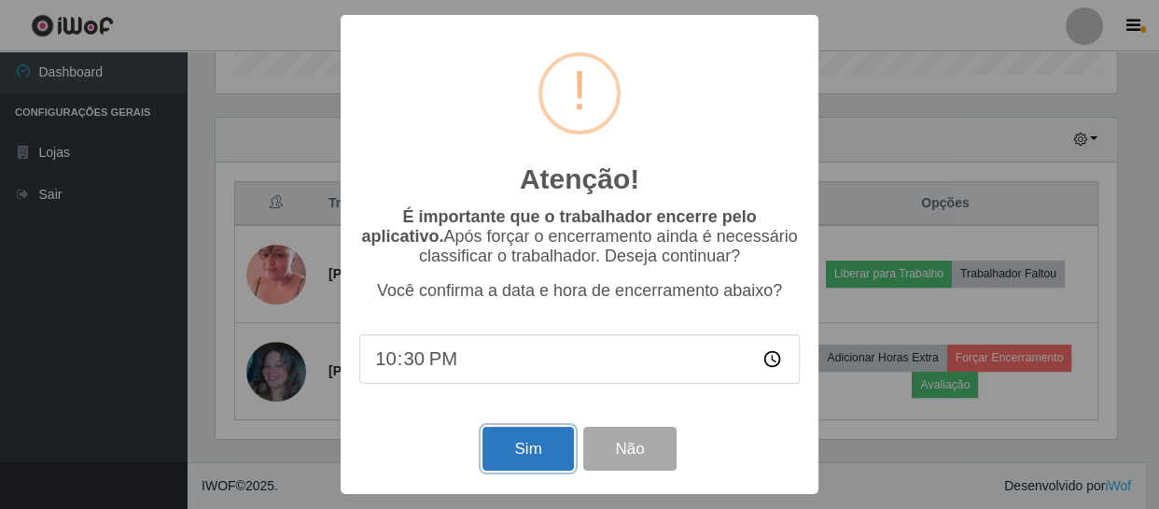
click at [540, 451] on button "Sim" at bounding box center [527, 448] width 91 height 44
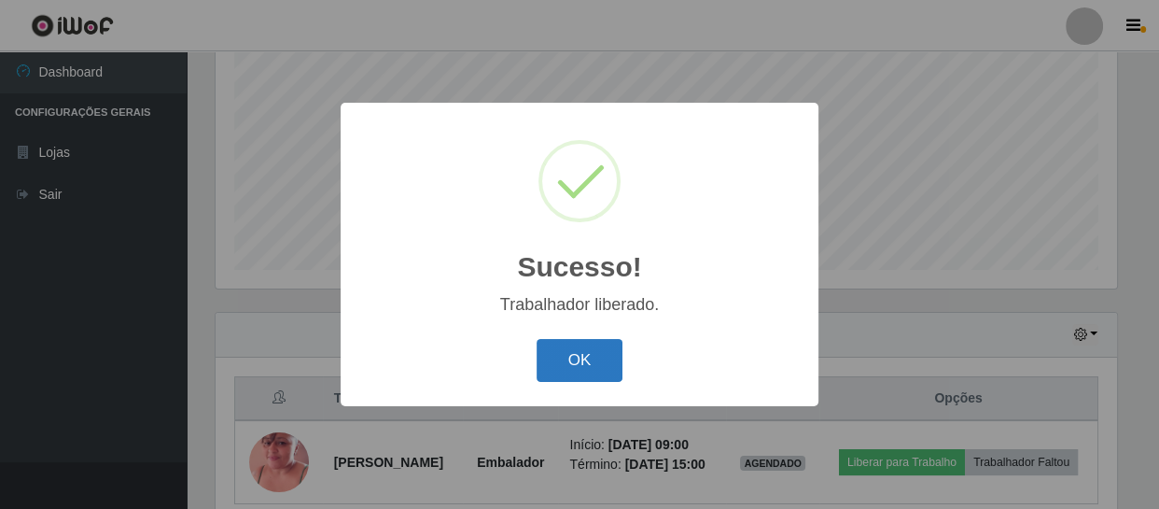
click at [592, 364] on button "OK" at bounding box center [580, 361] width 87 height 44
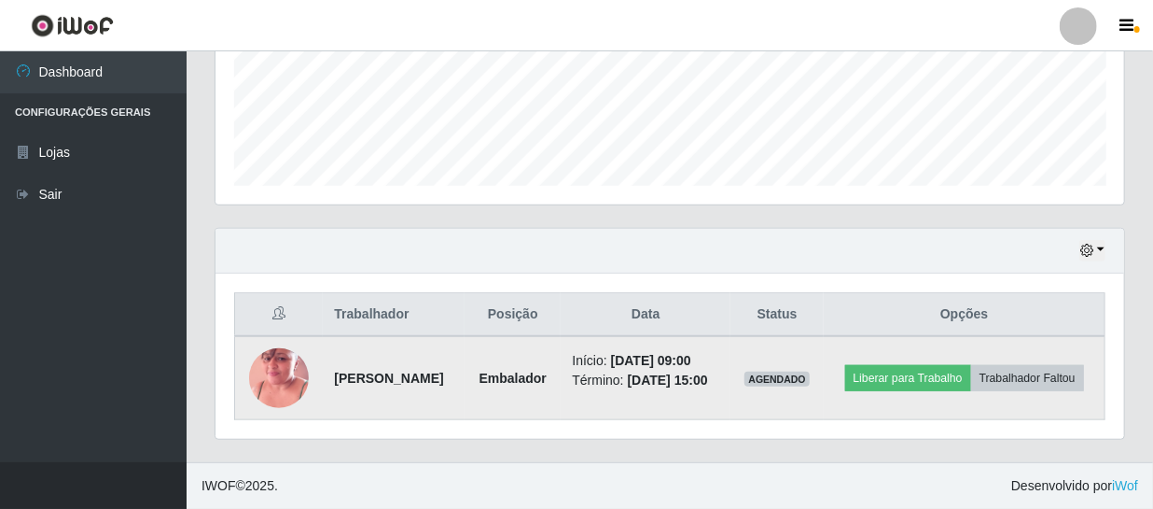
click at [271, 362] on img at bounding box center [279, 378] width 60 height 106
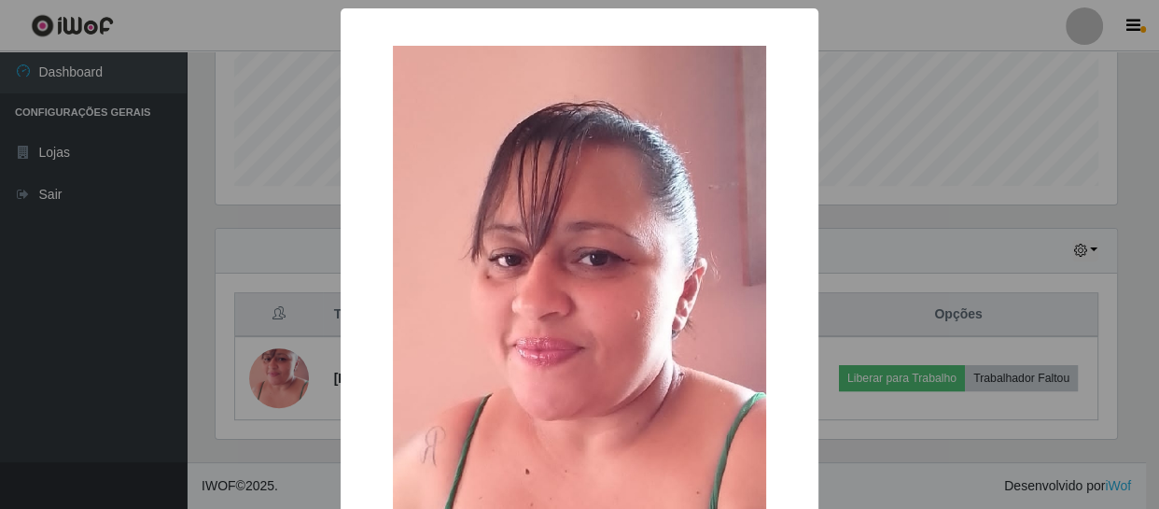
click at [271, 358] on div "× OK Cancel" at bounding box center [579, 254] width 1159 height 509
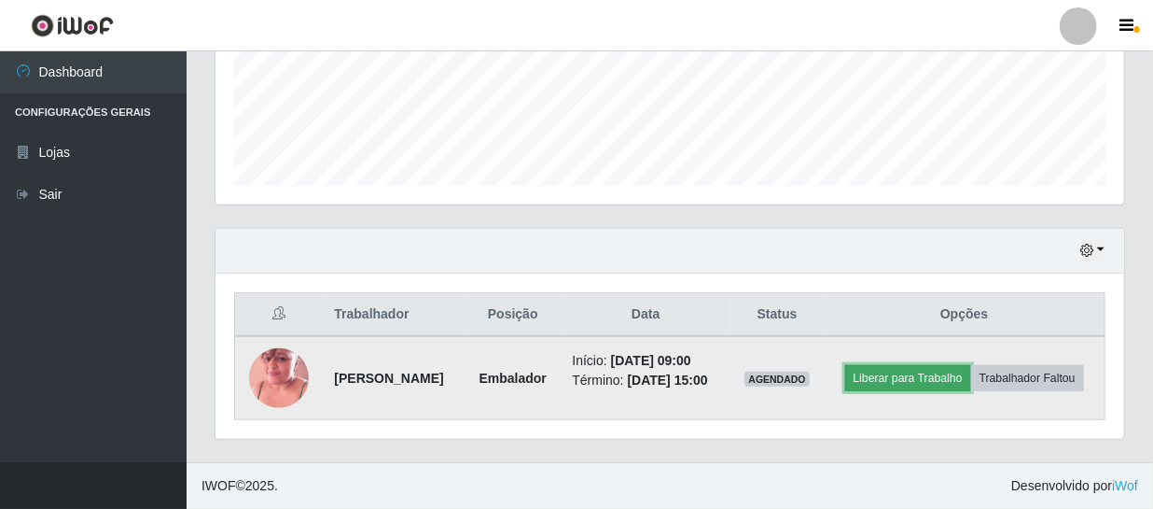
click at [957, 373] on button "Liberar para Trabalho" at bounding box center [908, 378] width 126 height 26
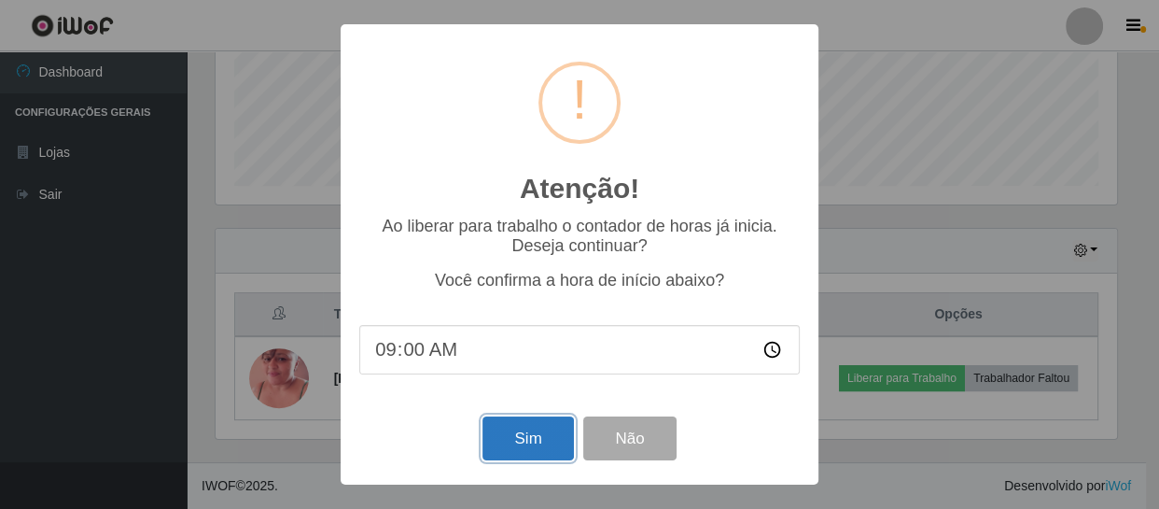
click at [546, 441] on button "Sim" at bounding box center [527, 438] width 91 height 44
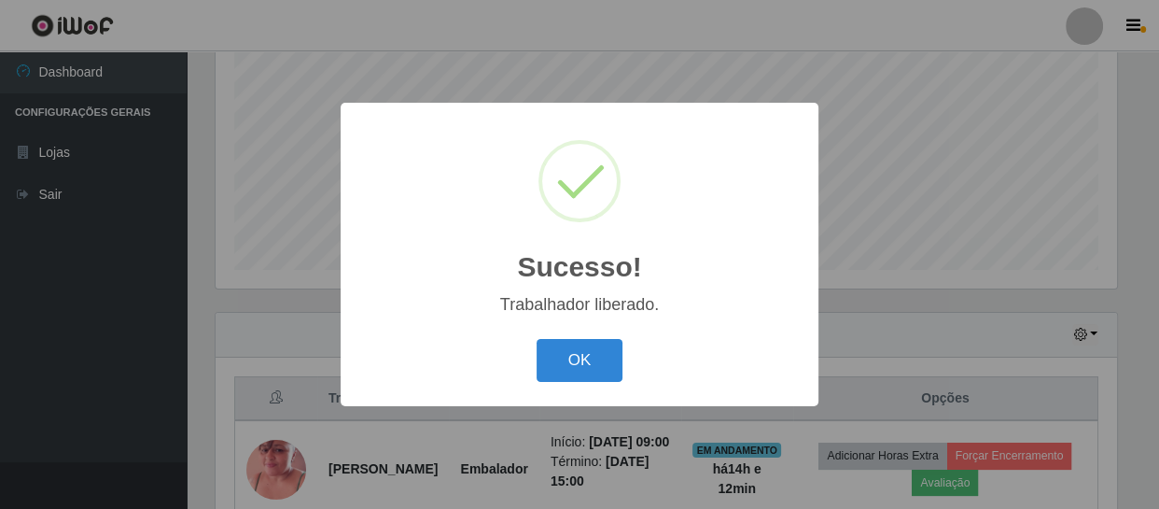
drag, startPoint x: 599, startPoint y: 346, endPoint x: 622, endPoint y: 356, distance: 25.5
click at [601, 346] on button "OK" at bounding box center [580, 361] width 87 height 44
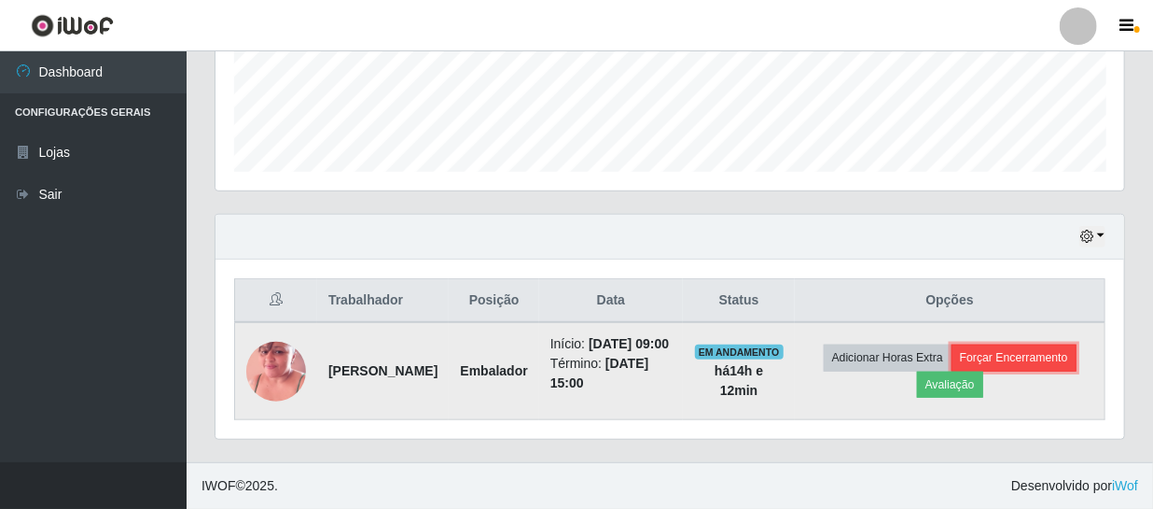
click at [952, 370] on button "Forçar Encerramento" at bounding box center [1014, 357] width 125 height 26
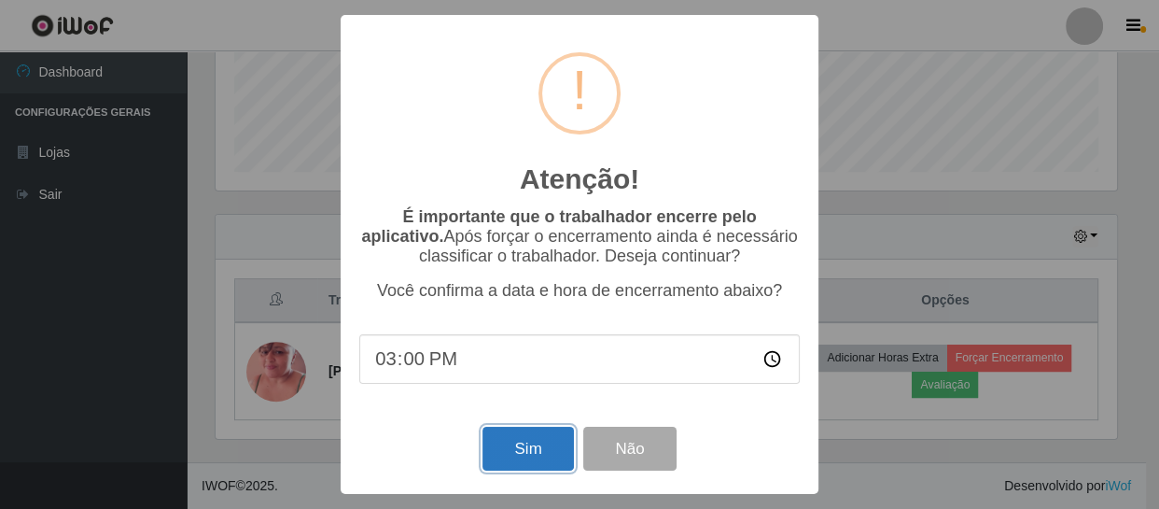
click at [539, 447] on button "Sim" at bounding box center [527, 448] width 91 height 44
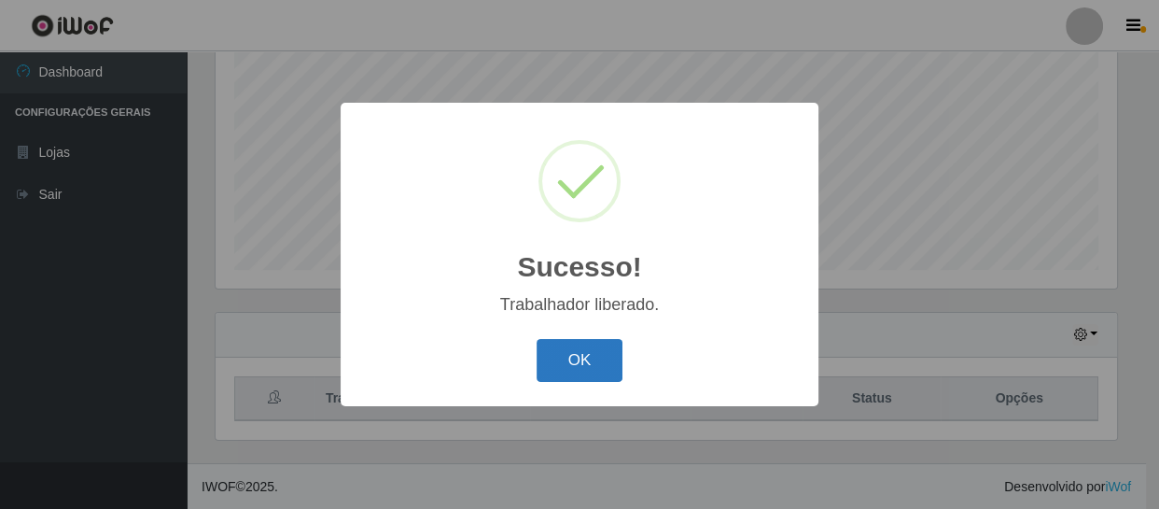
click at [602, 358] on button "OK" at bounding box center [580, 361] width 87 height 44
